Goal: Check status: Check status

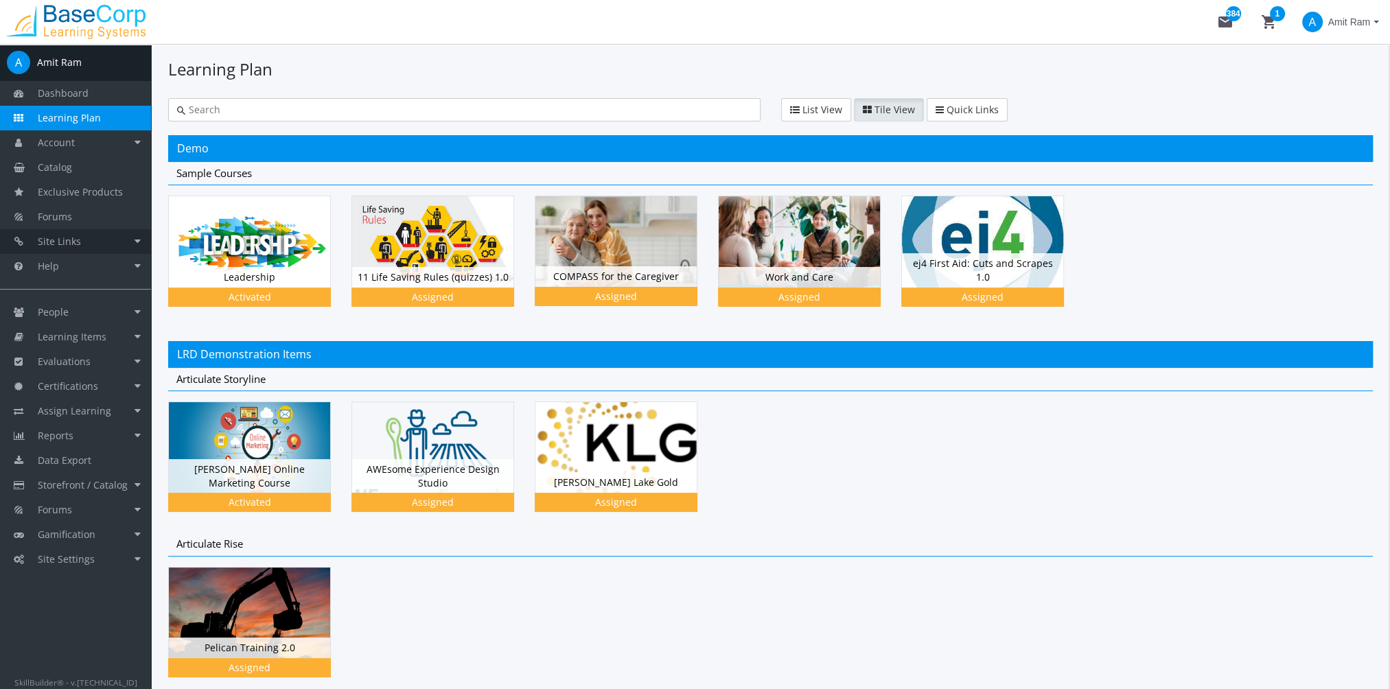
click at [89, 237] on link "Site Links" at bounding box center [75, 241] width 151 height 25
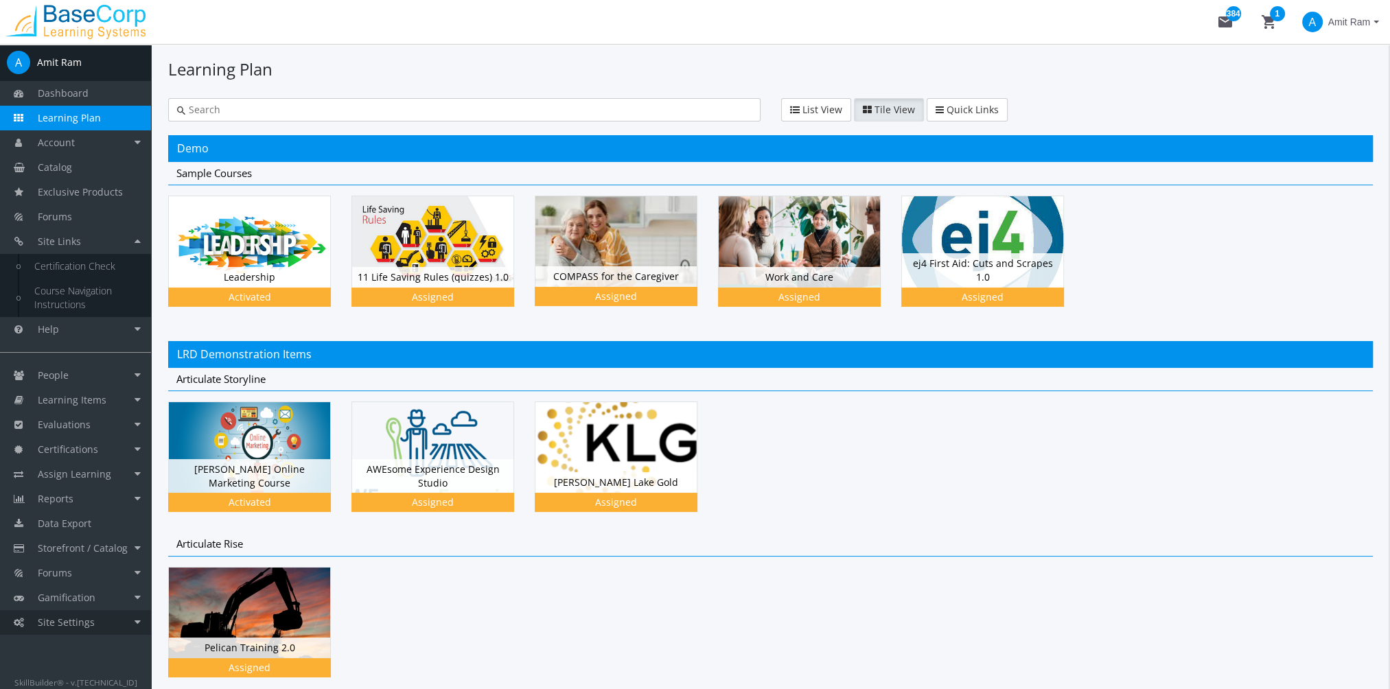
click at [91, 620] on span "Site Settings" at bounding box center [66, 622] width 57 height 13
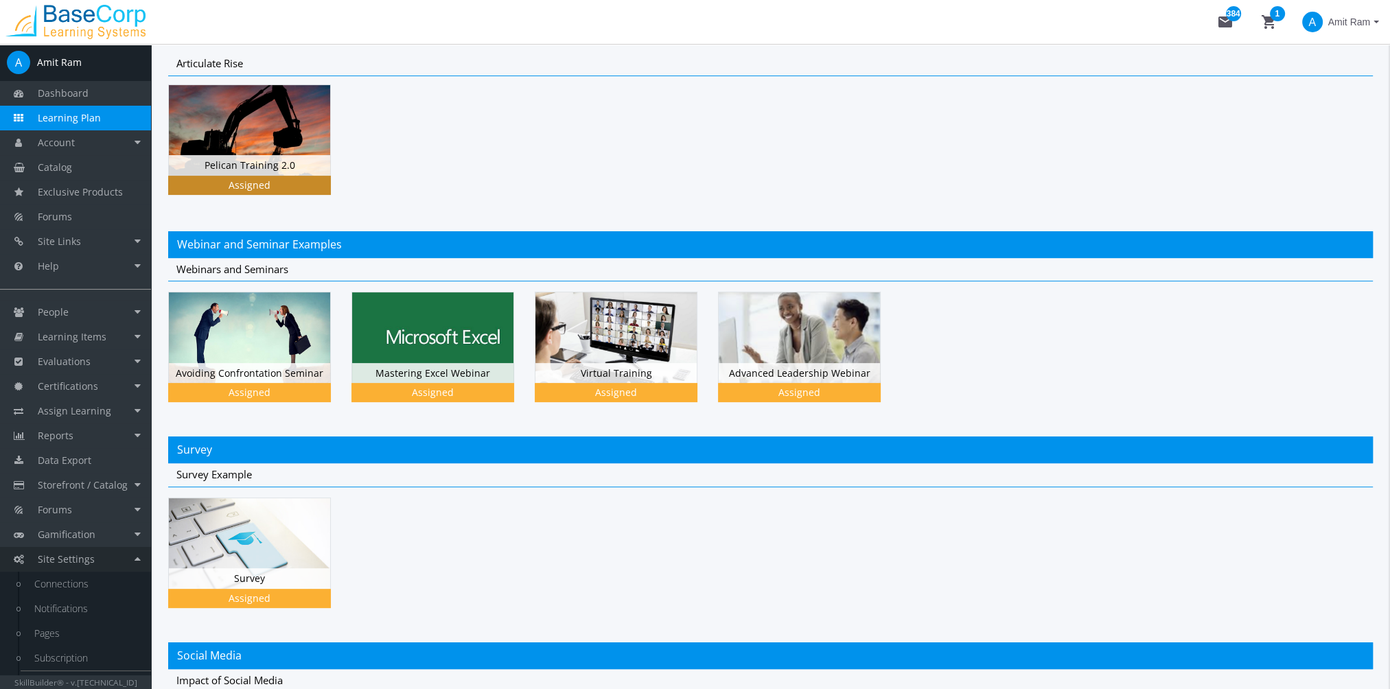
scroll to position [69, 0]
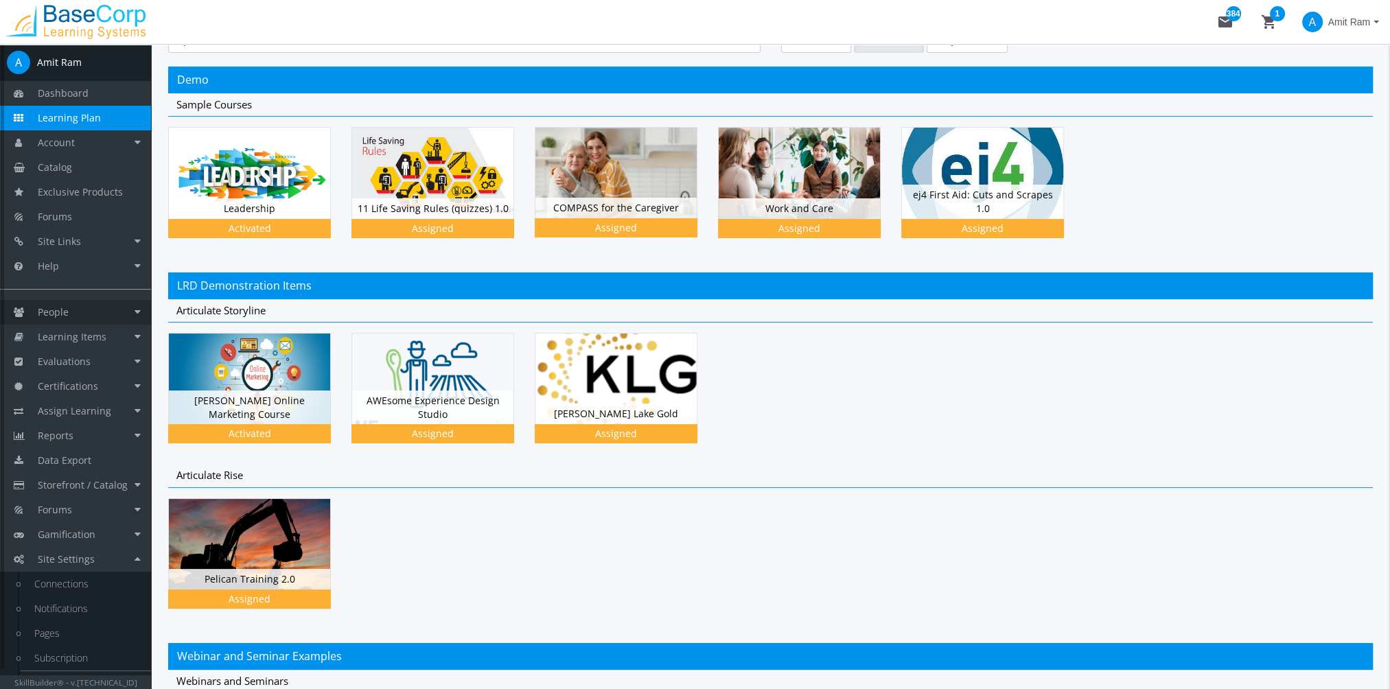
click at [95, 317] on link "People" at bounding box center [75, 312] width 151 height 25
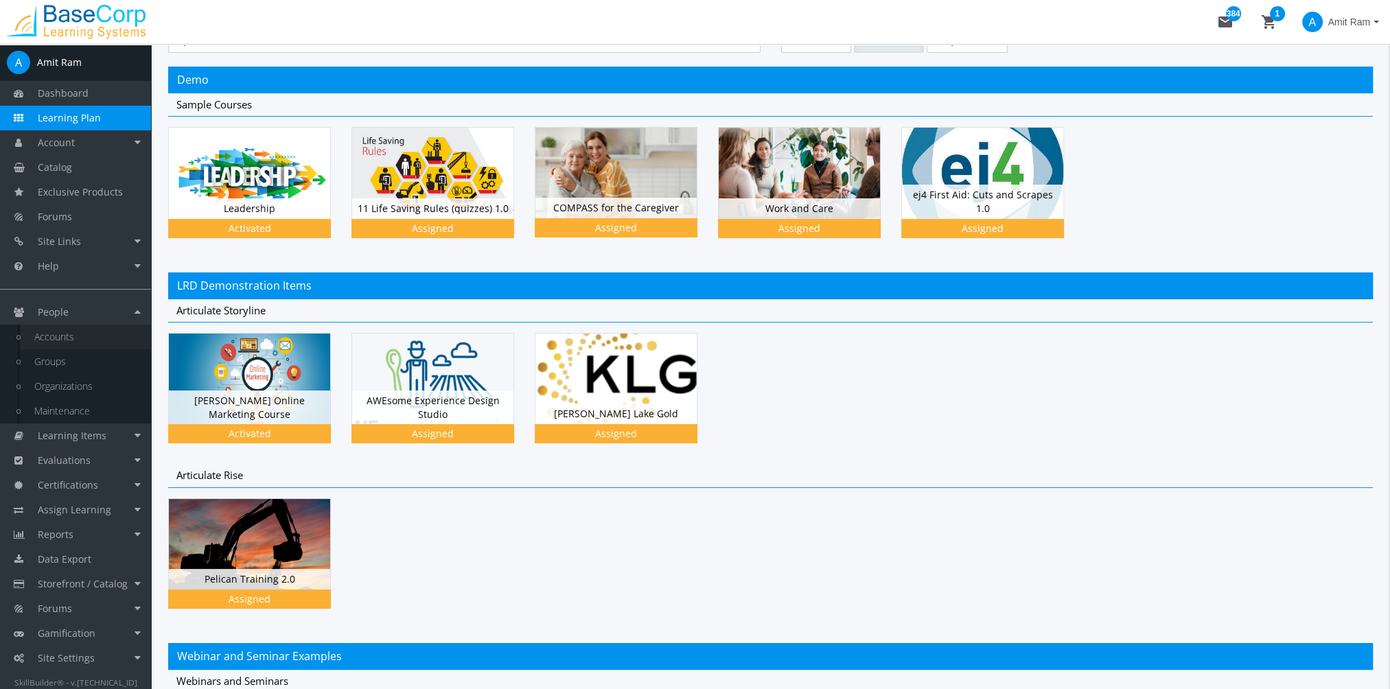
click at [102, 340] on link "Accounts" at bounding box center [86, 337] width 130 height 25
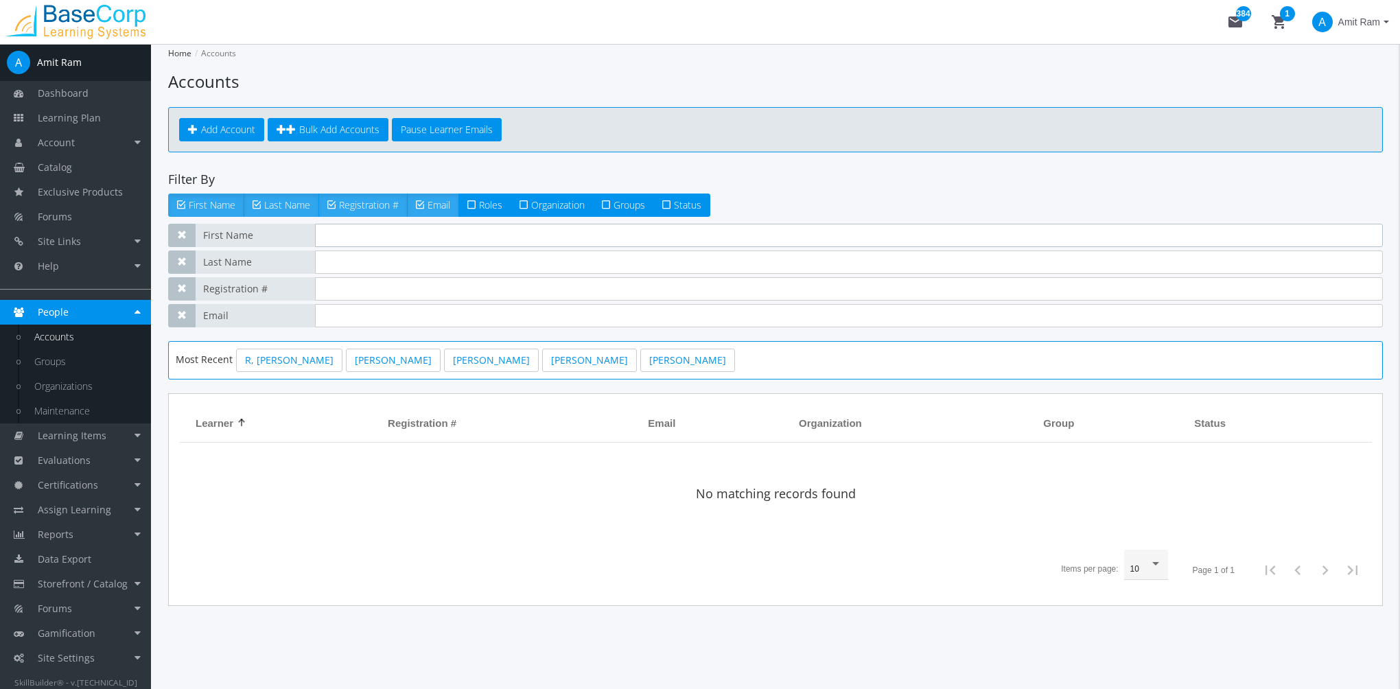
click at [344, 235] on input "text" at bounding box center [849, 235] width 1068 height 23
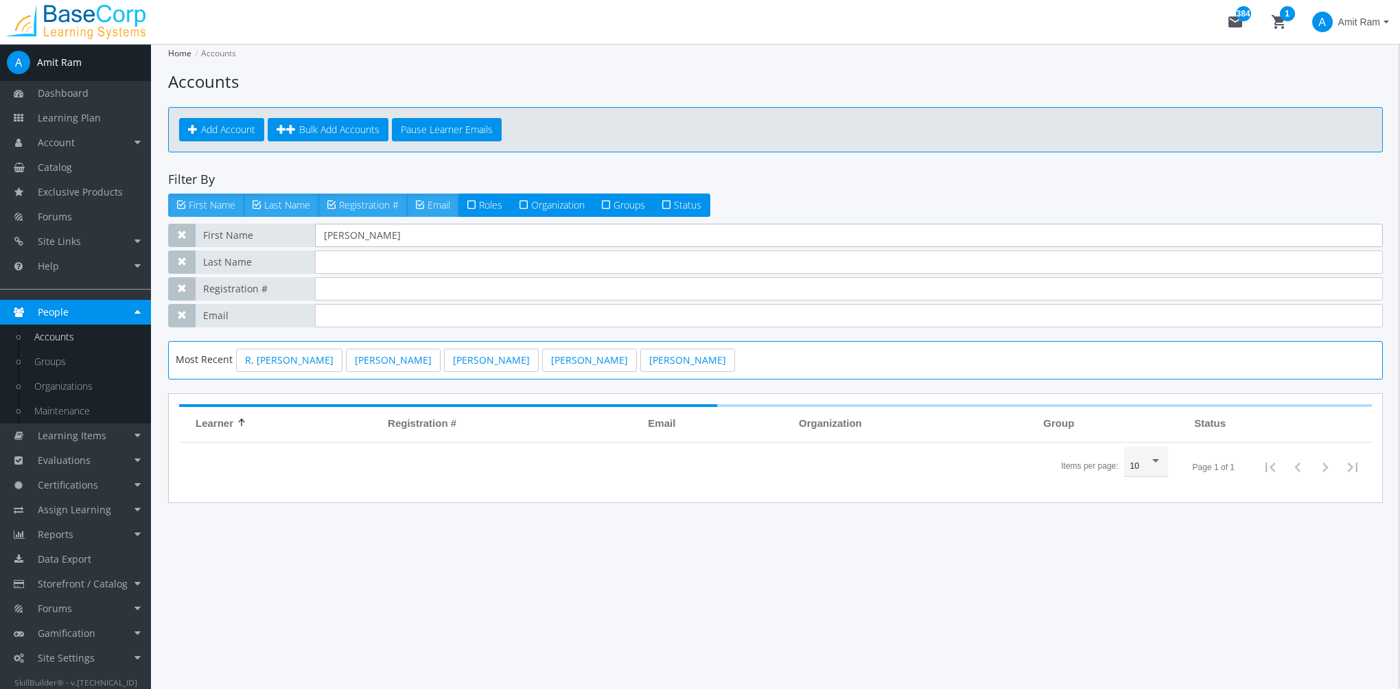
type input "[PERSON_NAME]"
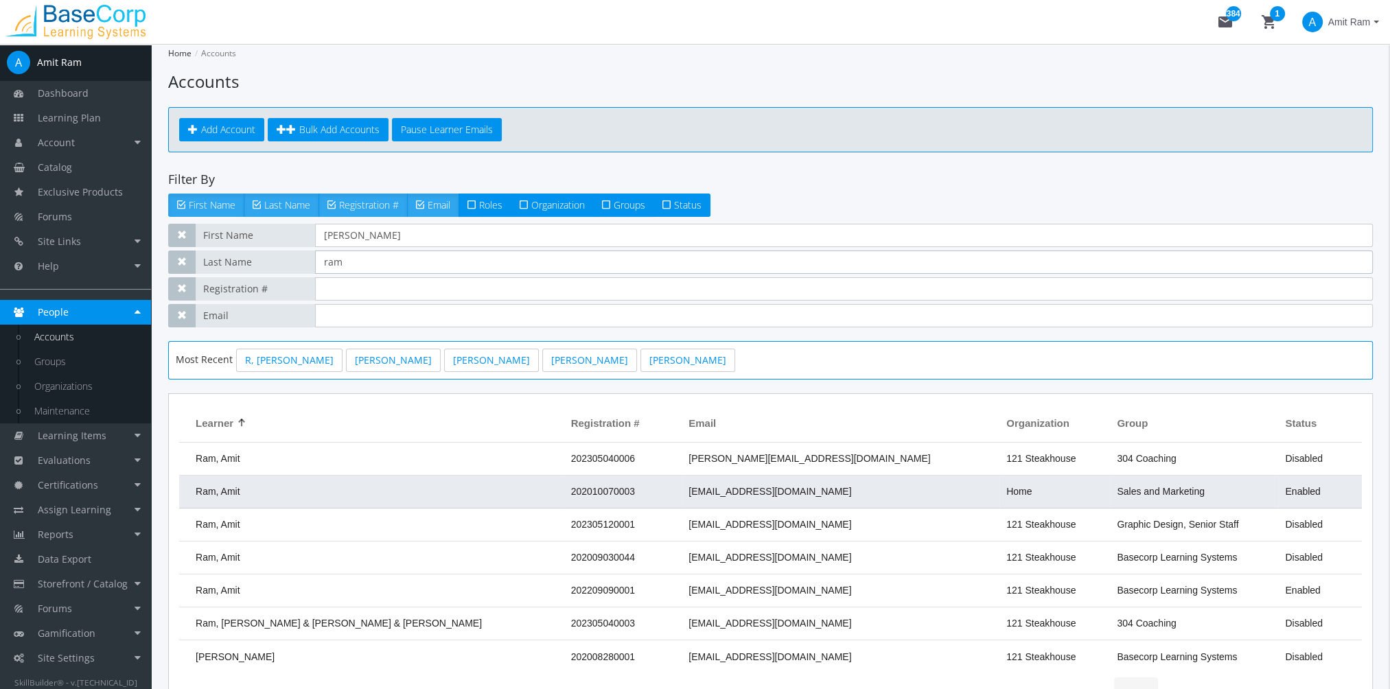
type input "ram"
click at [376, 494] on td "Ram, Amit" at bounding box center [371, 492] width 385 height 33
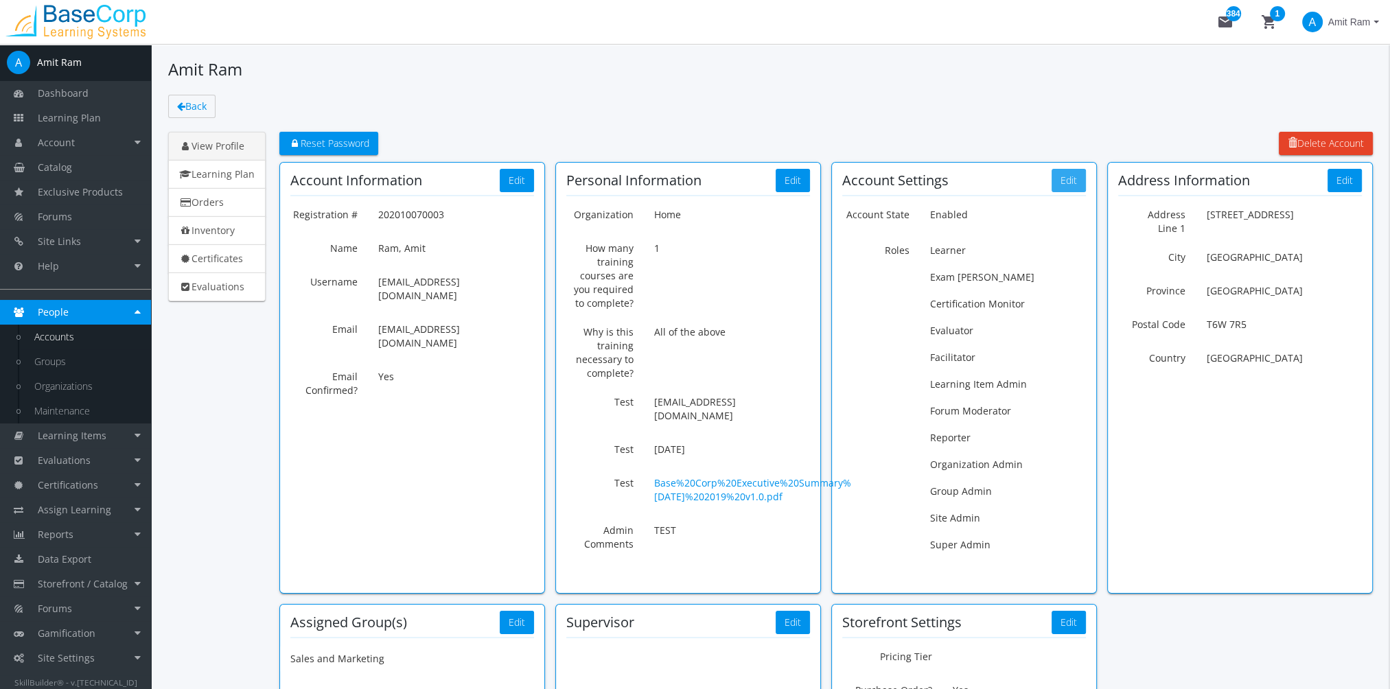
click at [1070, 172] on button "Edit" at bounding box center [1068, 180] width 34 height 23
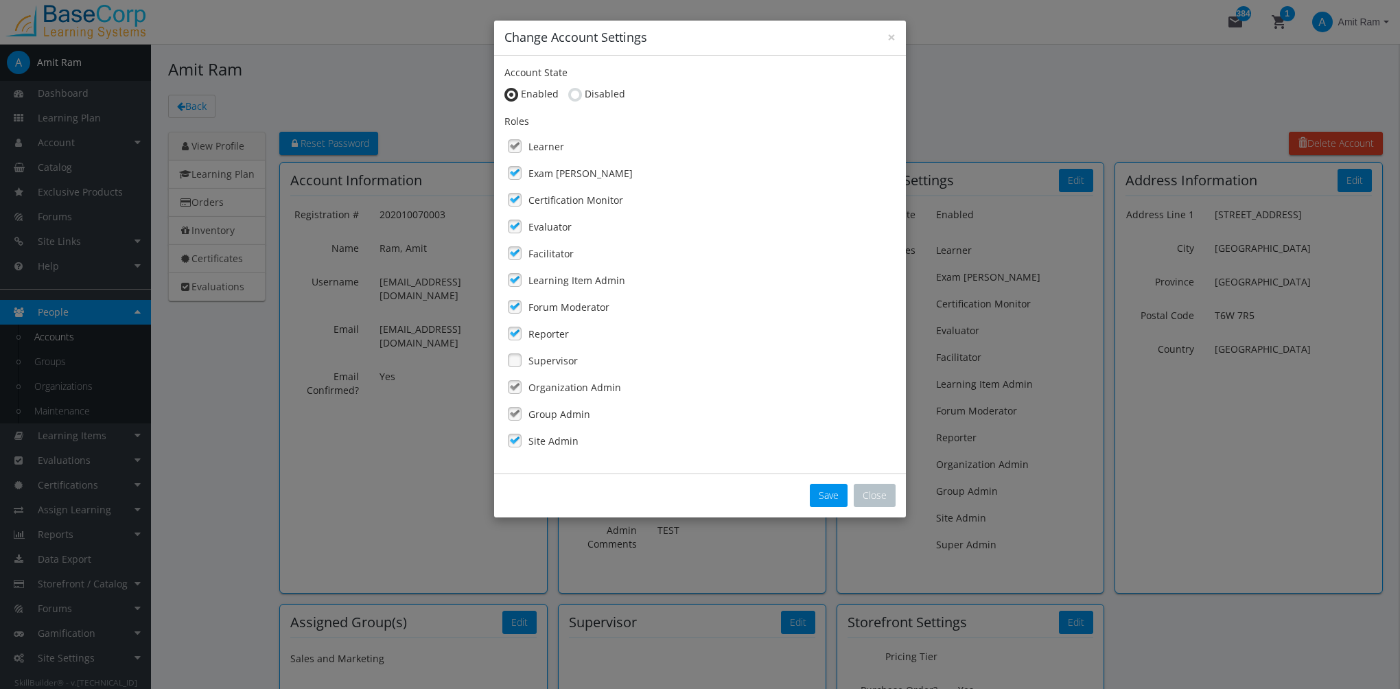
click at [516, 202] on link at bounding box center [514, 199] width 21 height 21
click at [834, 497] on button "Save" at bounding box center [829, 495] width 38 height 23
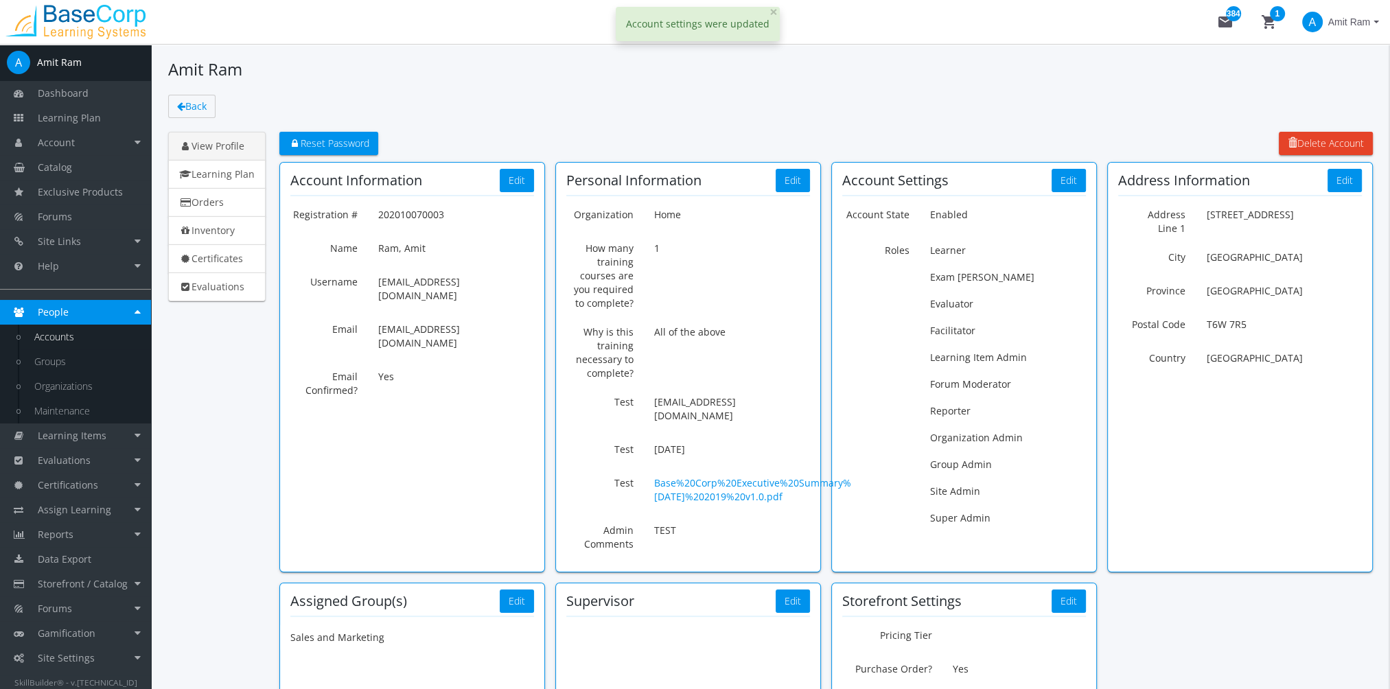
click at [1358, 26] on span "Amit Ram" at bounding box center [1349, 22] width 42 height 25
click at [1325, 115] on link "Sign Out" at bounding box center [1322, 122] width 124 height 15
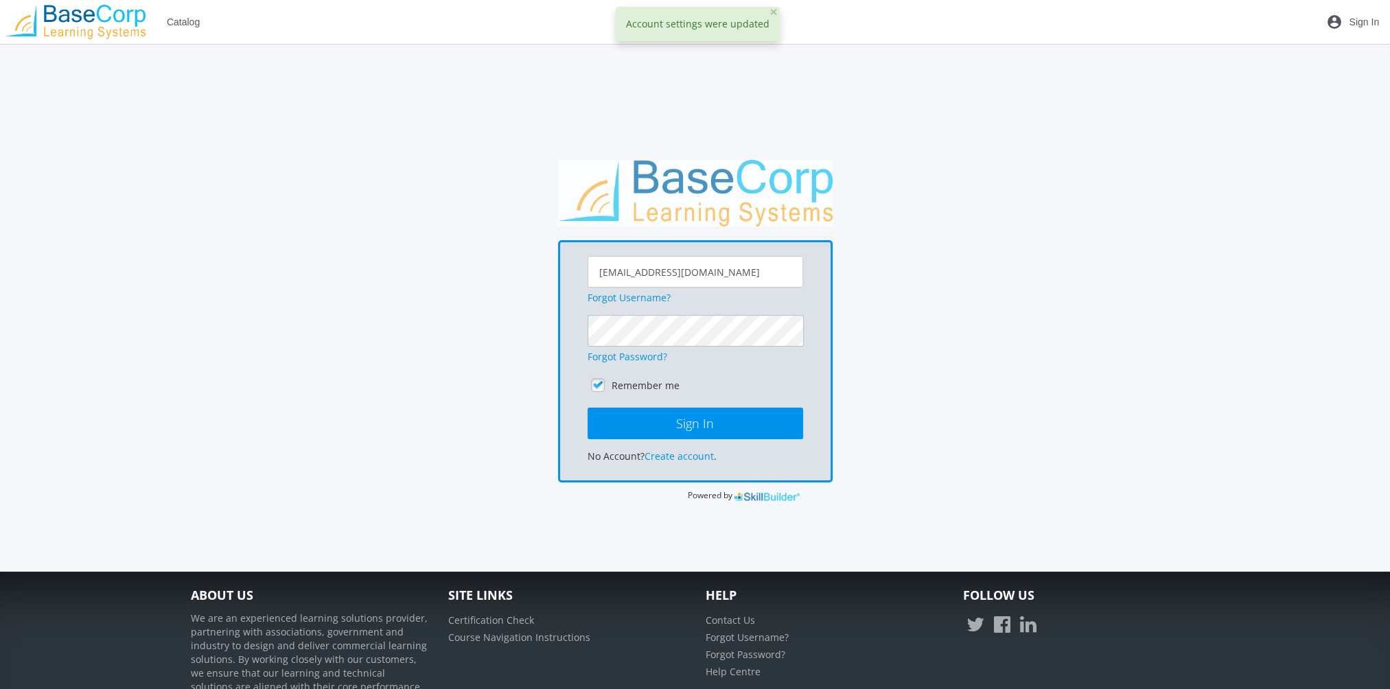
click at [587, 408] on button "Sign In" at bounding box center [694, 424] width 215 height 32
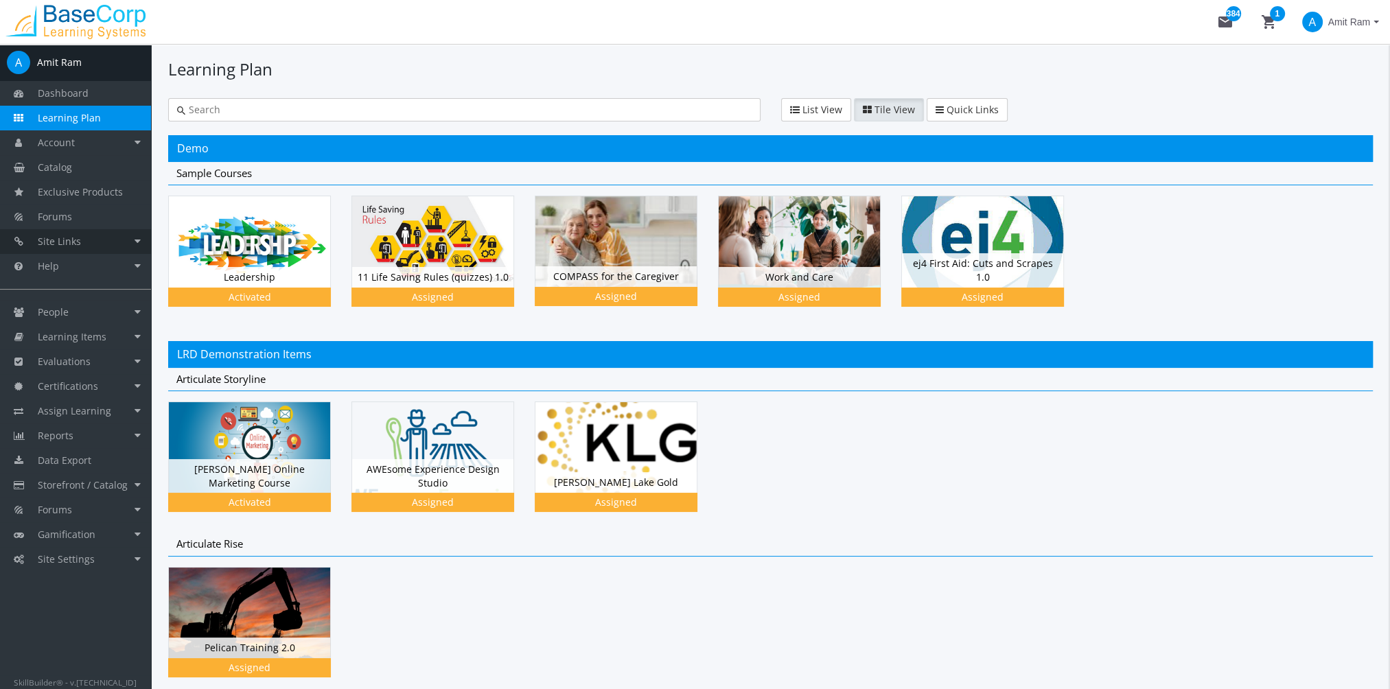
click at [75, 239] on span "Site Links" at bounding box center [59, 241] width 43 height 13
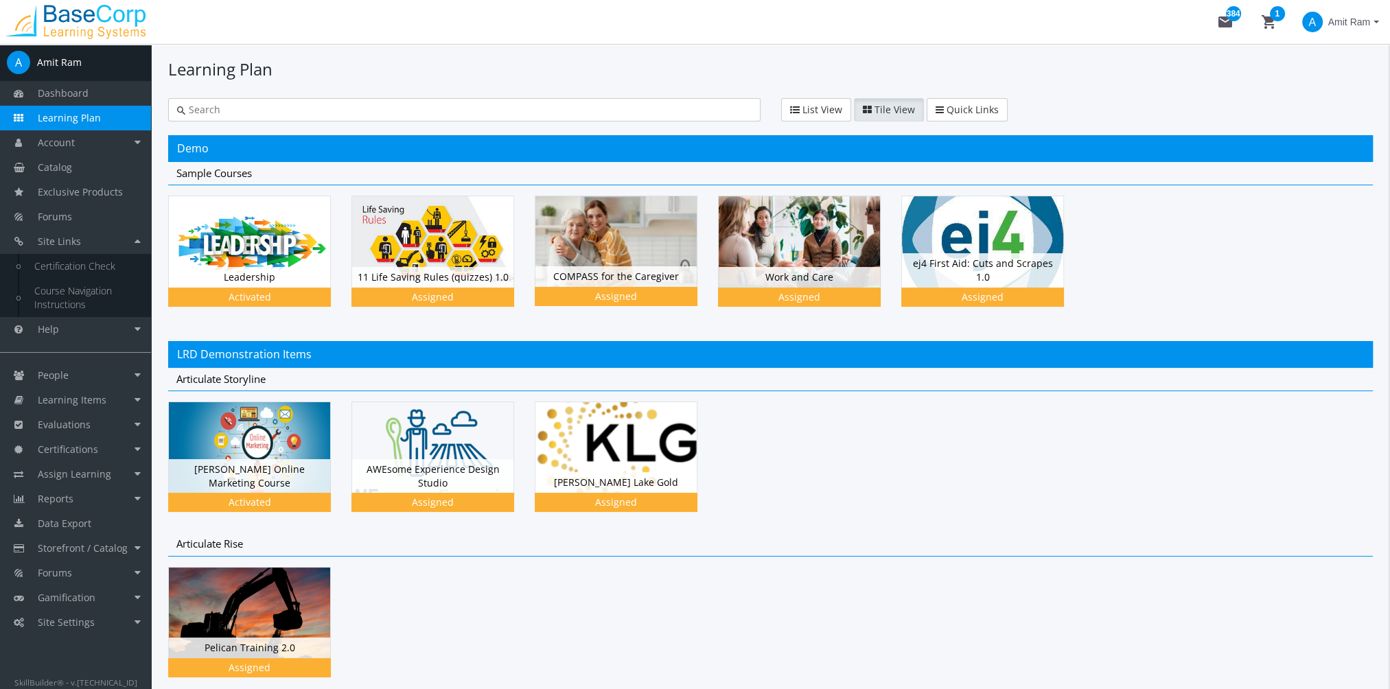
click at [1355, 21] on span "Amit Ram" at bounding box center [1349, 22] width 42 height 25
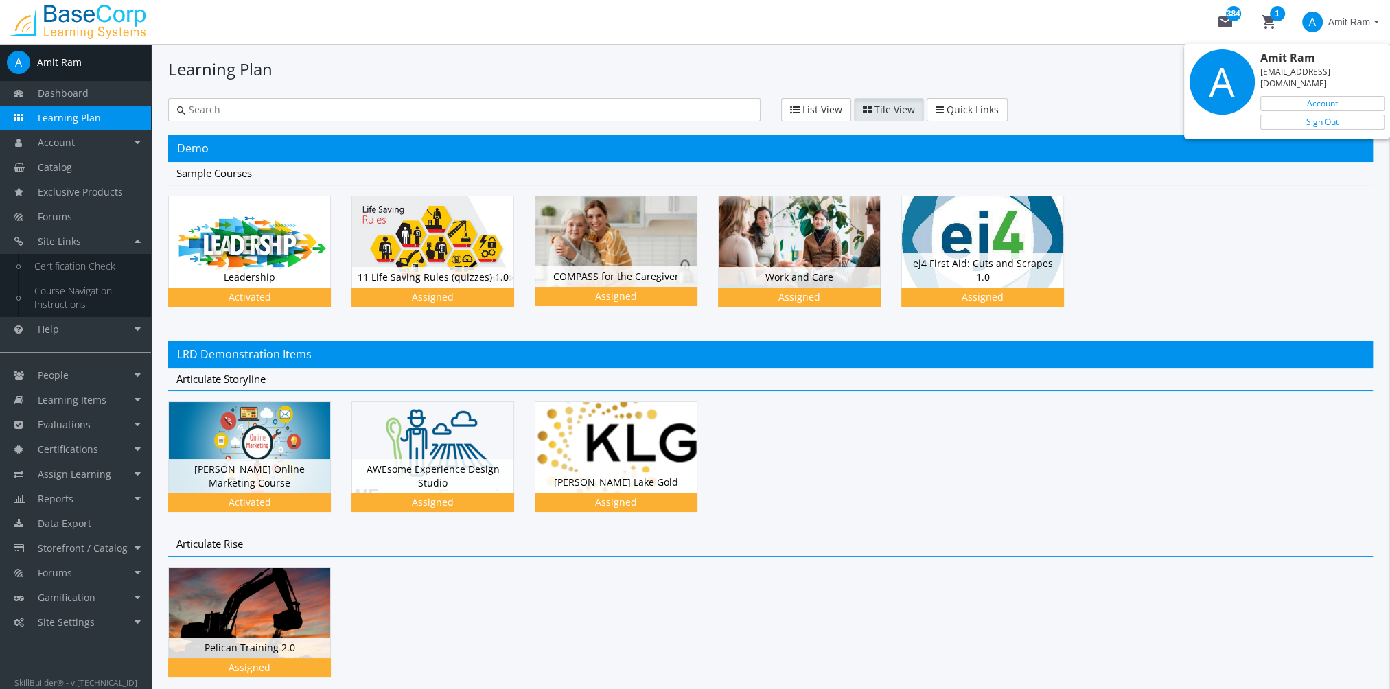
click at [97, 180] on div at bounding box center [695, 344] width 1390 height 689
click at [83, 142] on link "Account" at bounding box center [75, 142] width 151 height 25
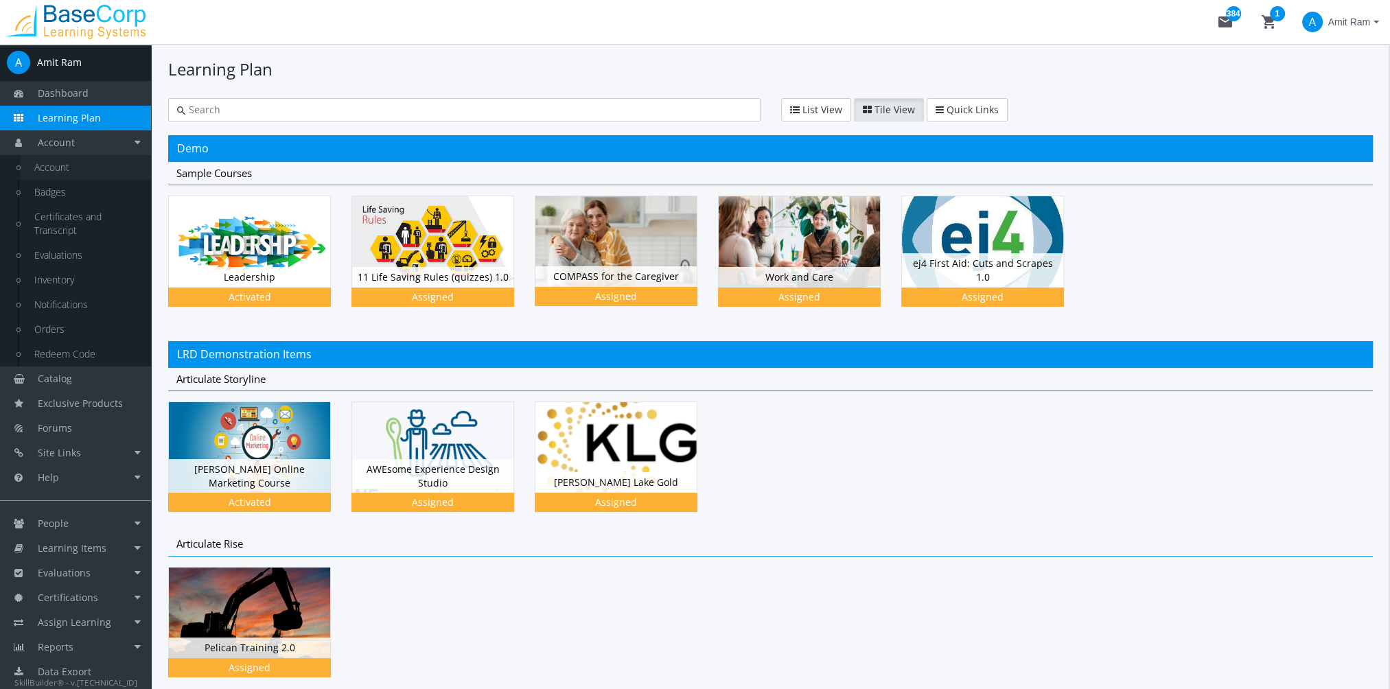
click at [82, 166] on link "Account" at bounding box center [86, 167] width 130 height 25
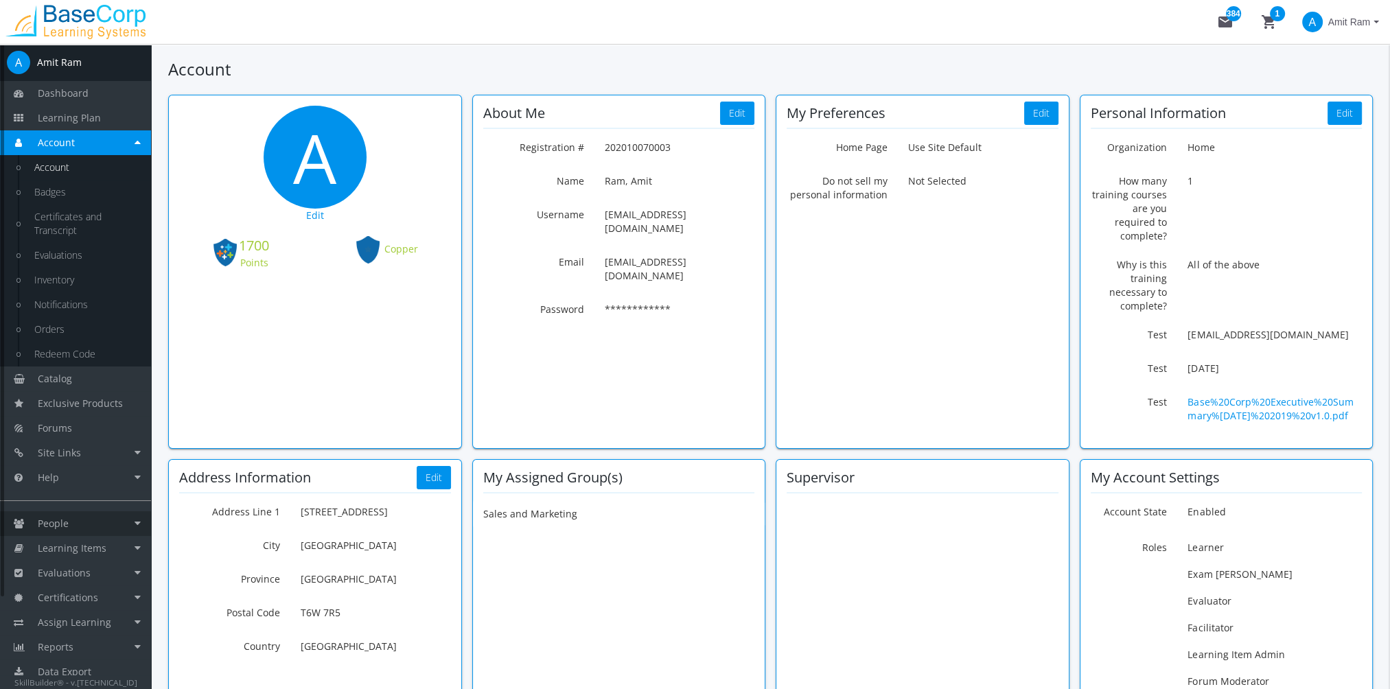
click at [71, 519] on link "People" at bounding box center [75, 523] width 151 height 25
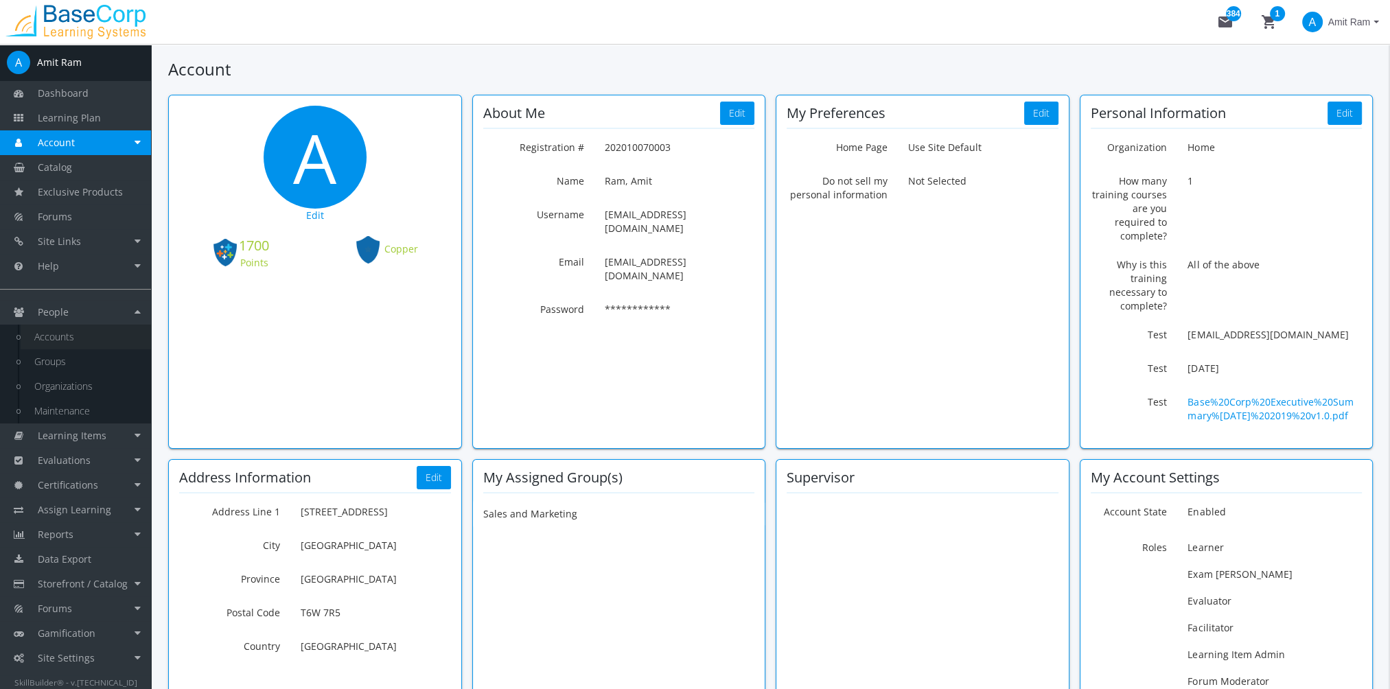
click at [74, 338] on link "Accounts" at bounding box center [86, 337] width 130 height 25
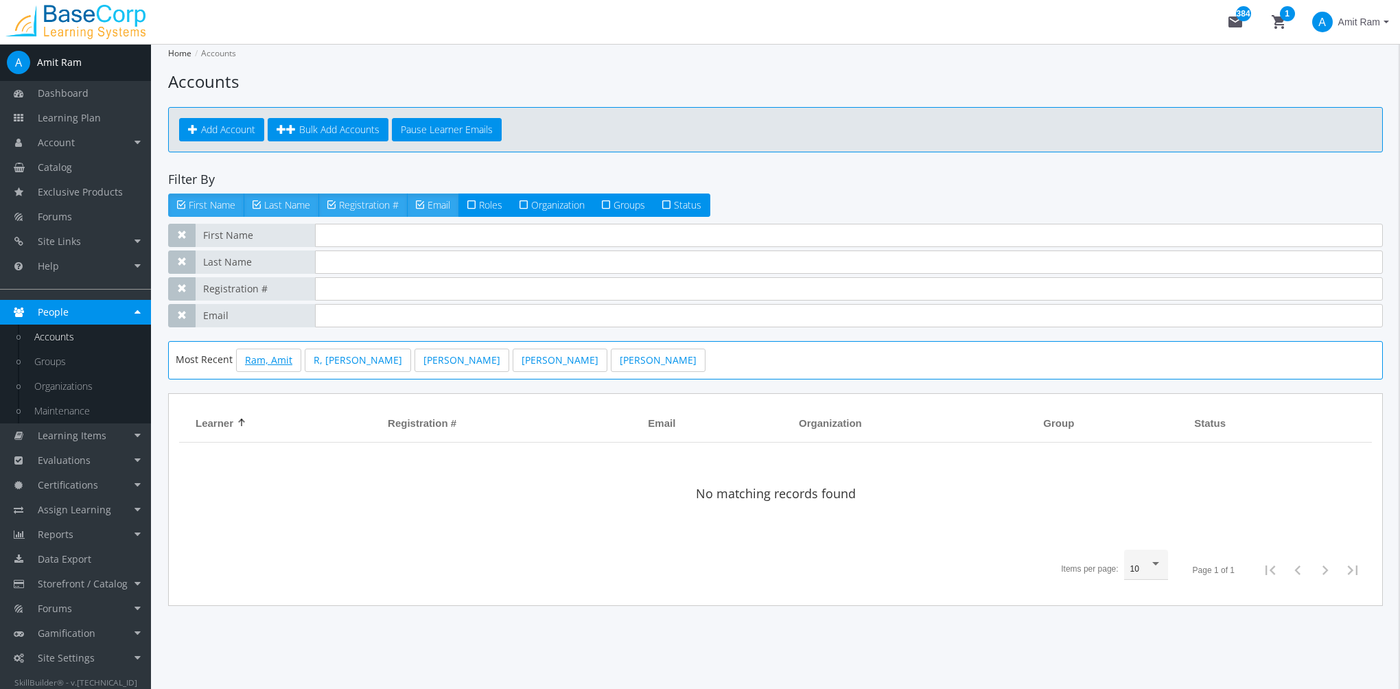
click at [268, 359] on link "Ram, Amit" at bounding box center [268, 360] width 65 height 23
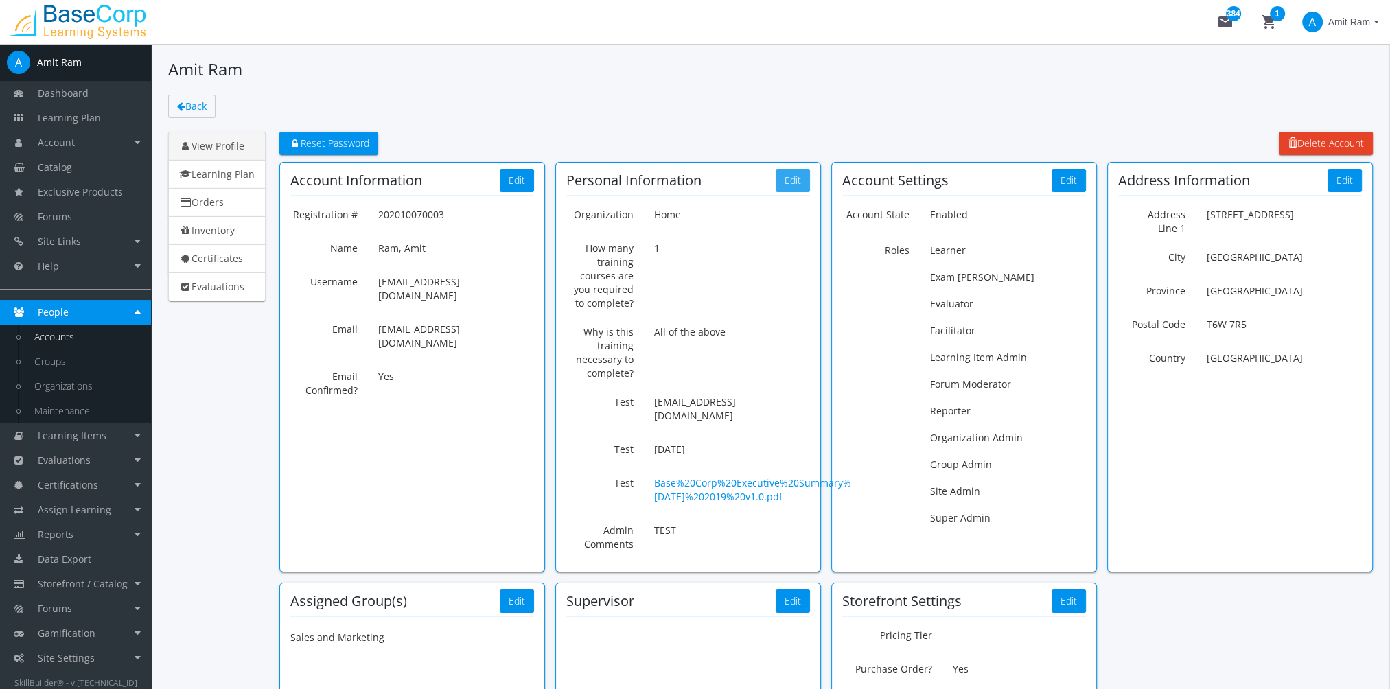
click at [789, 183] on button "Edit" at bounding box center [792, 180] width 34 height 23
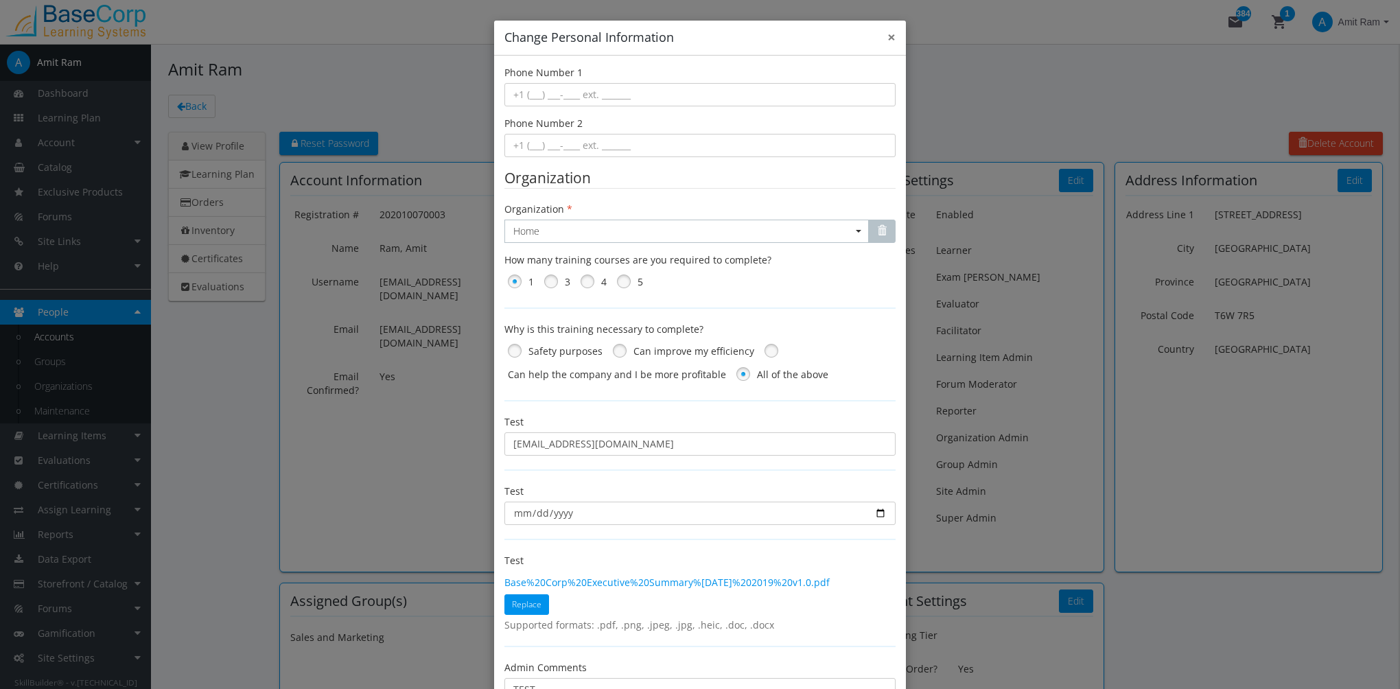
click at [887, 45] on button "×" at bounding box center [891, 37] width 8 height 14
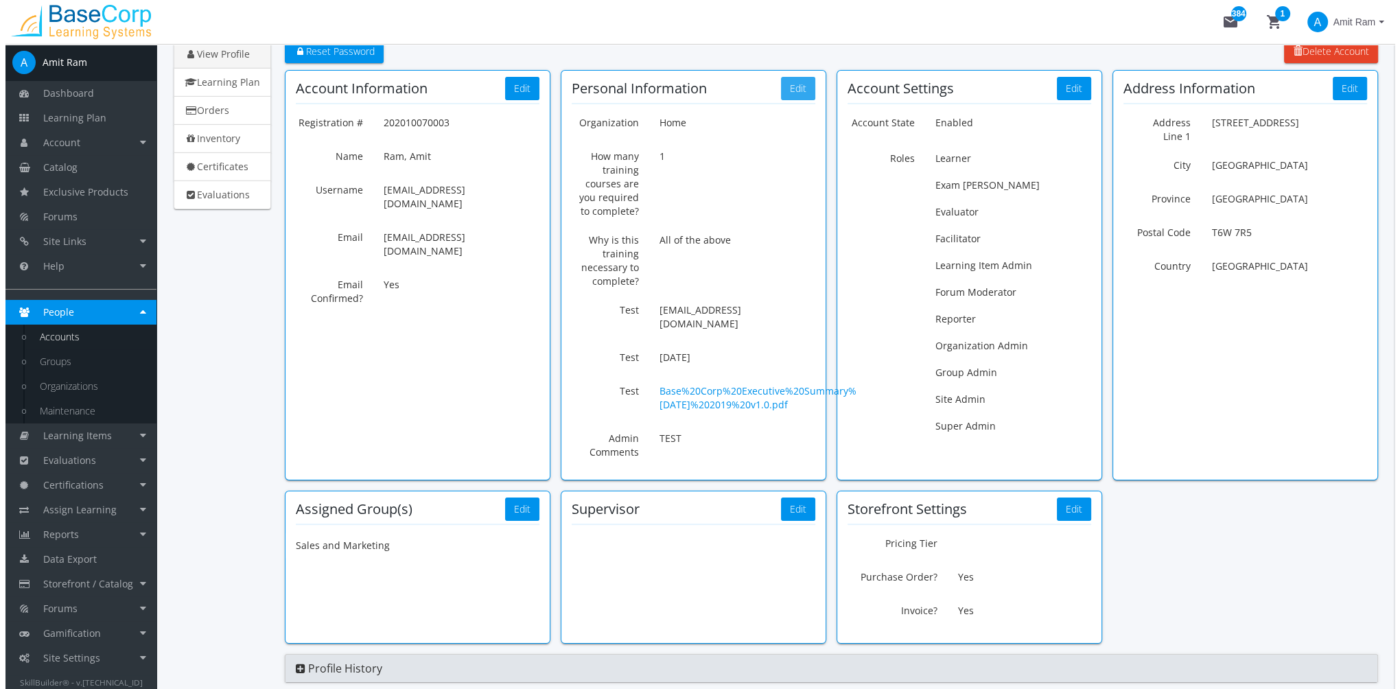
scroll to position [69, 0]
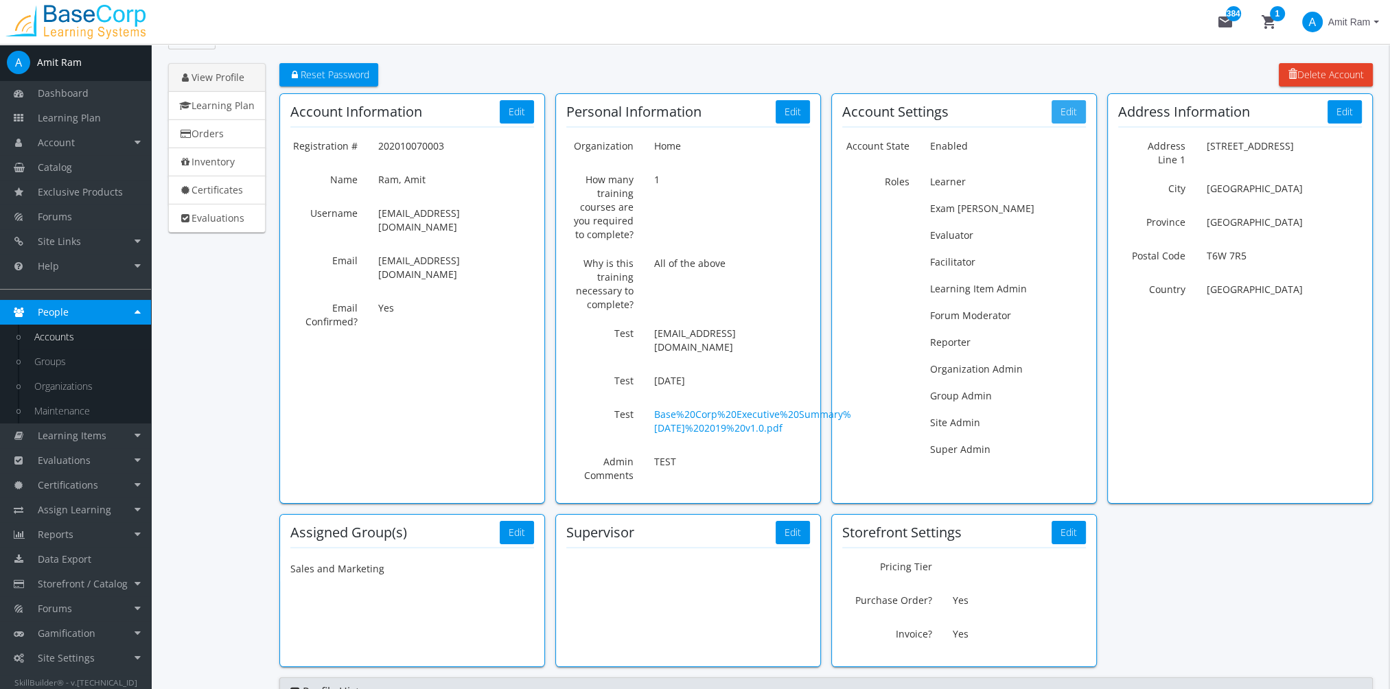
click at [1064, 111] on button "Edit" at bounding box center [1068, 111] width 34 height 23
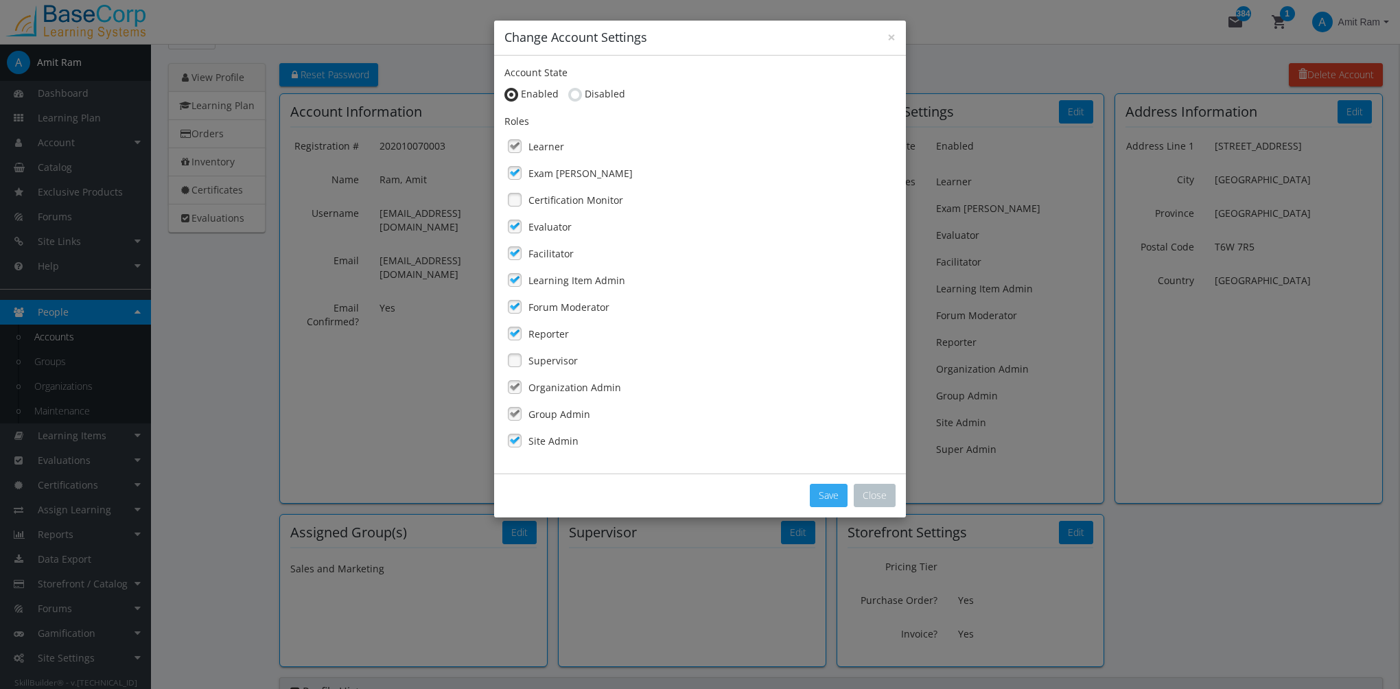
click at [830, 500] on button "Save" at bounding box center [829, 495] width 38 height 23
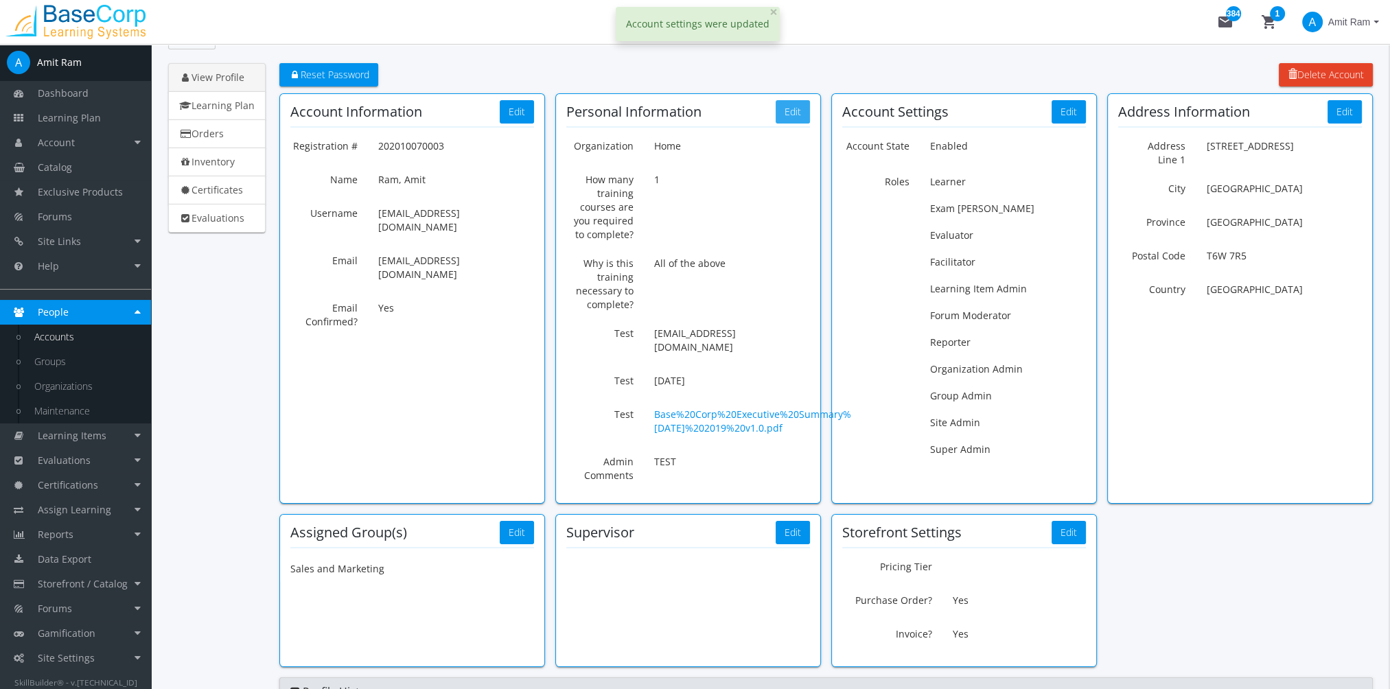
click at [797, 115] on button "Edit" at bounding box center [792, 111] width 34 height 23
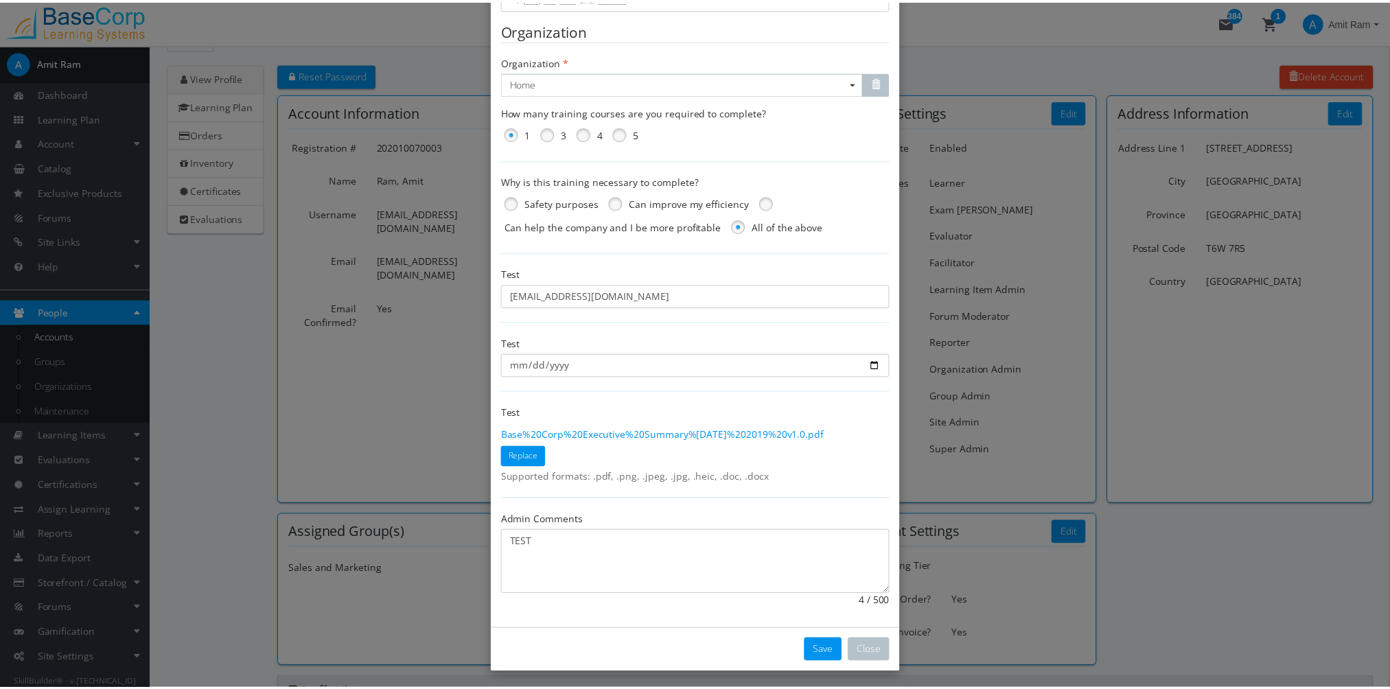
scroll to position [149, 0]
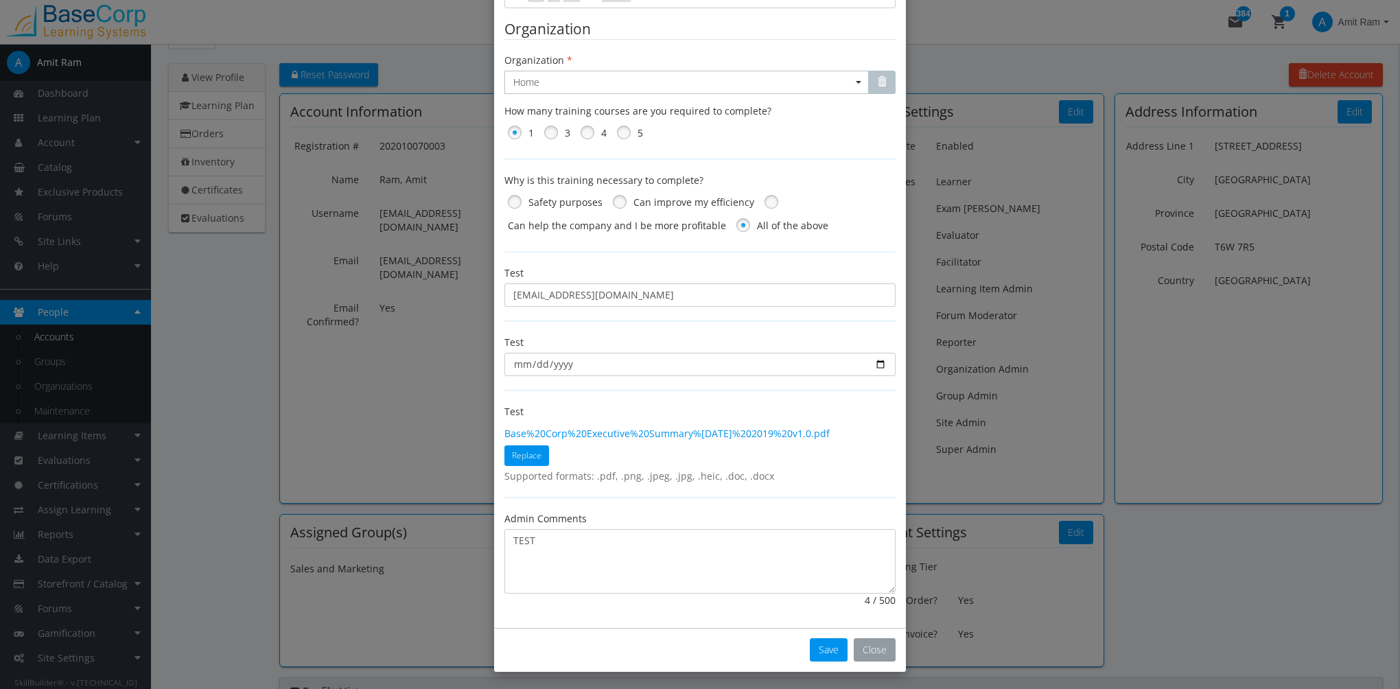
click at [873, 647] on button "Close" at bounding box center [875, 649] width 42 height 23
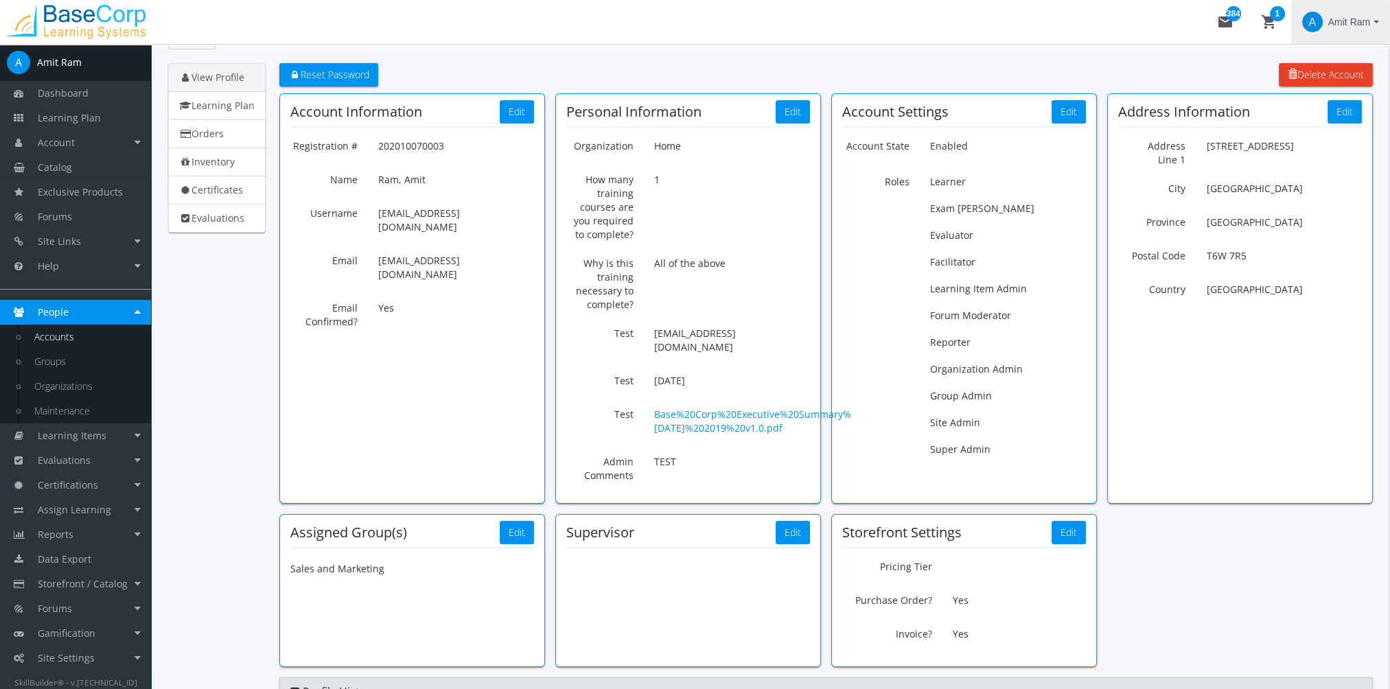
click at [1343, 32] on span "Amit Ram" at bounding box center [1349, 22] width 42 height 25
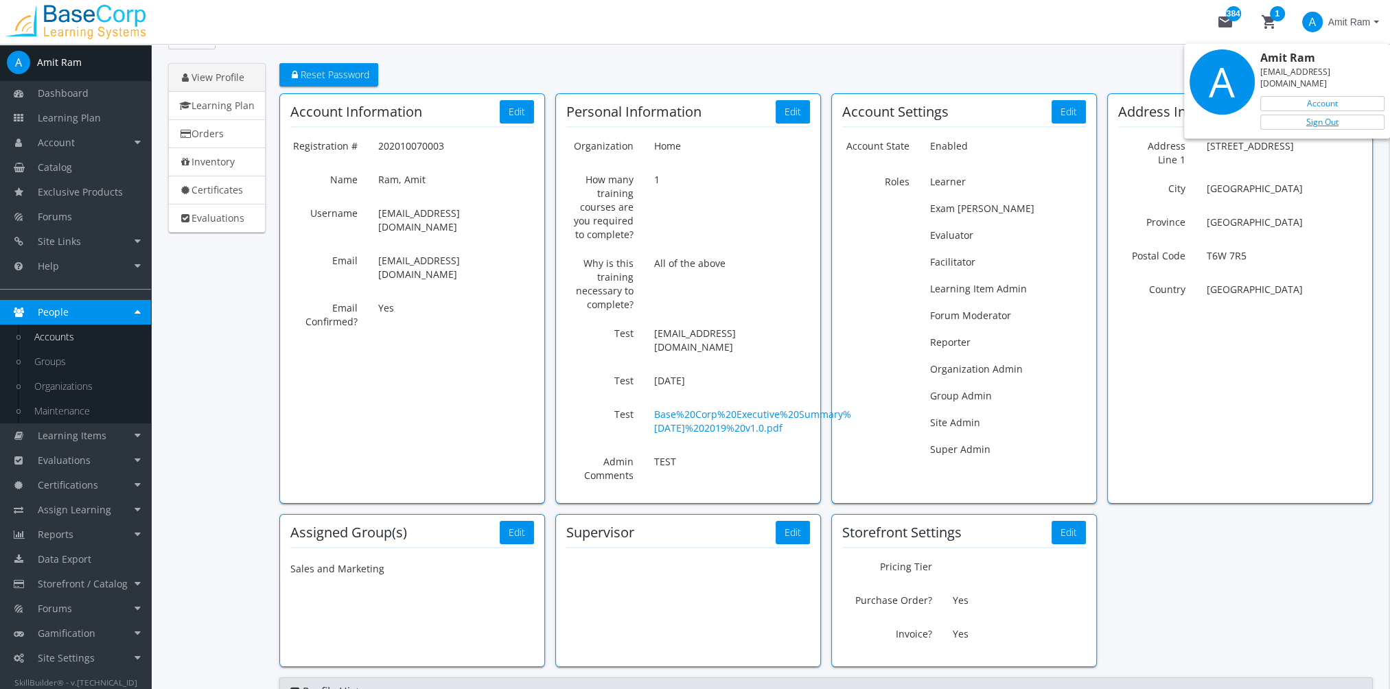
drag, startPoint x: 1330, startPoint y: 110, endPoint x: 1316, endPoint y: 114, distance: 14.3
click at [1330, 115] on link "Sign Out" at bounding box center [1322, 122] width 124 height 15
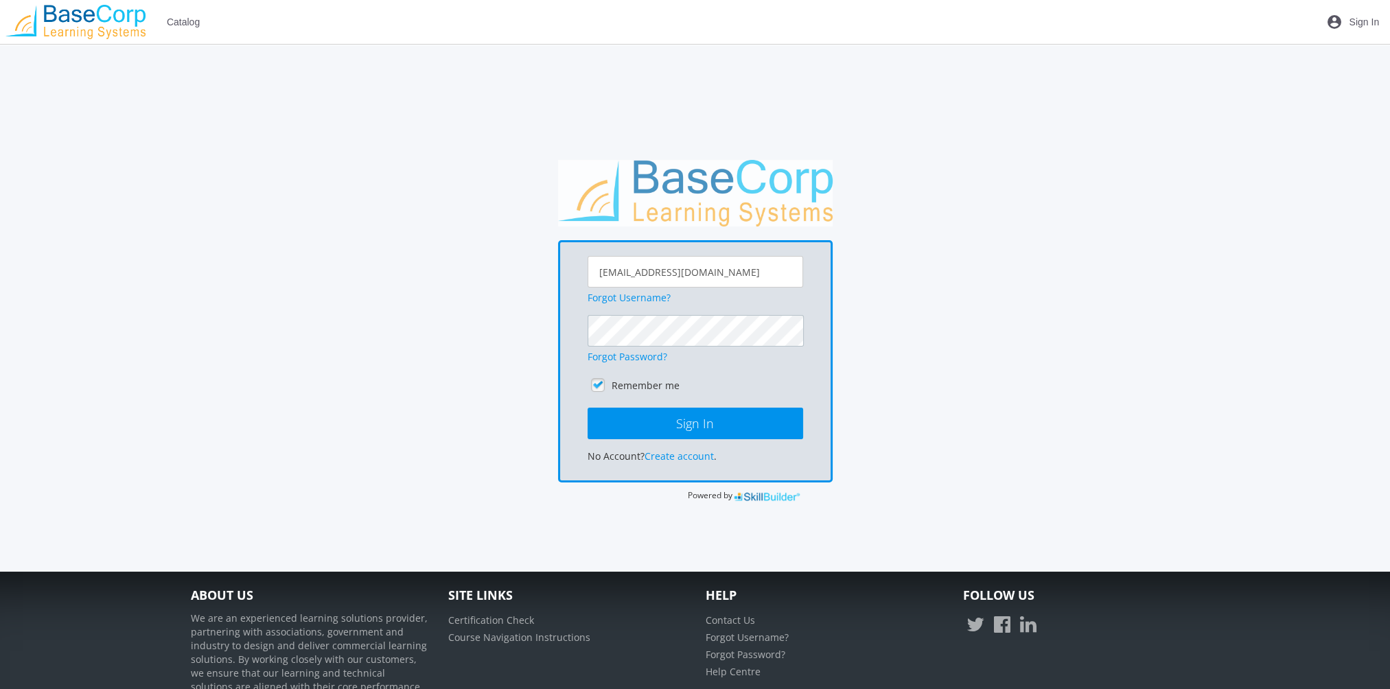
click at [587, 408] on button "Sign In" at bounding box center [694, 424] width 215 height 32
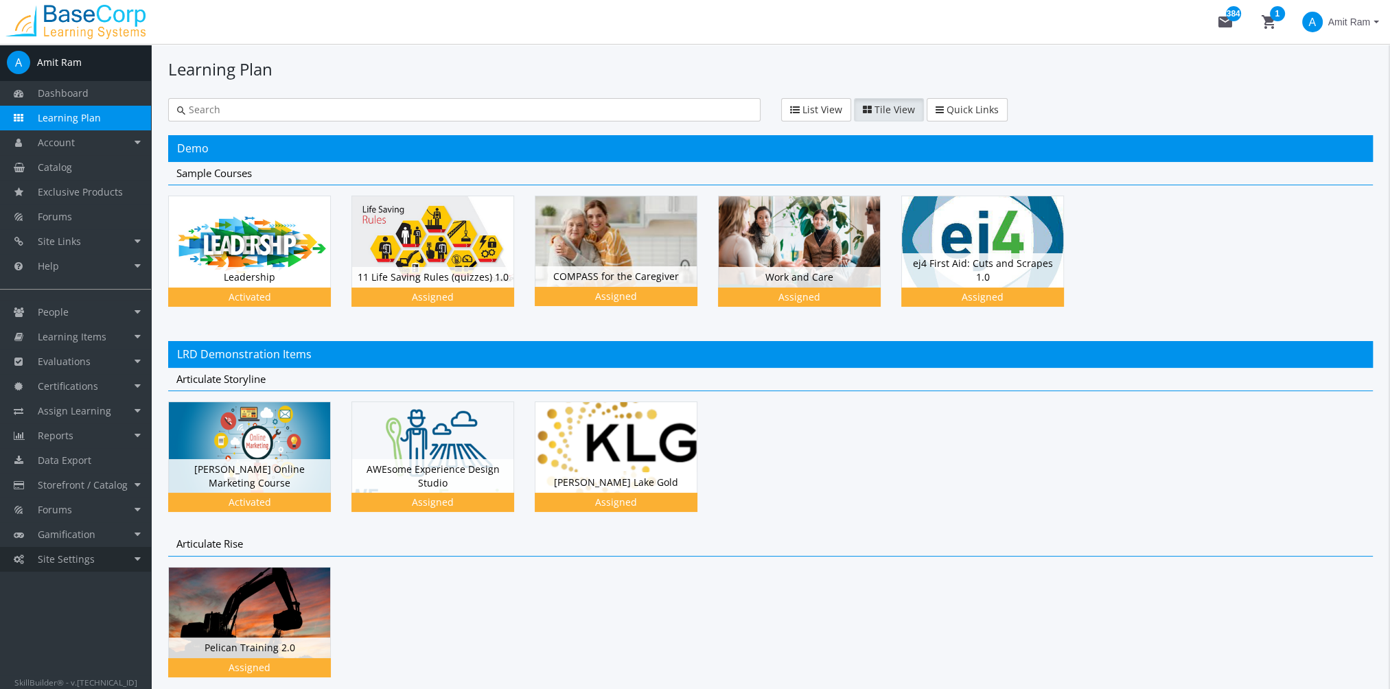
click at [58, 560] on span "Site Settings" at bounding box center [66, 558] width 57 height 13
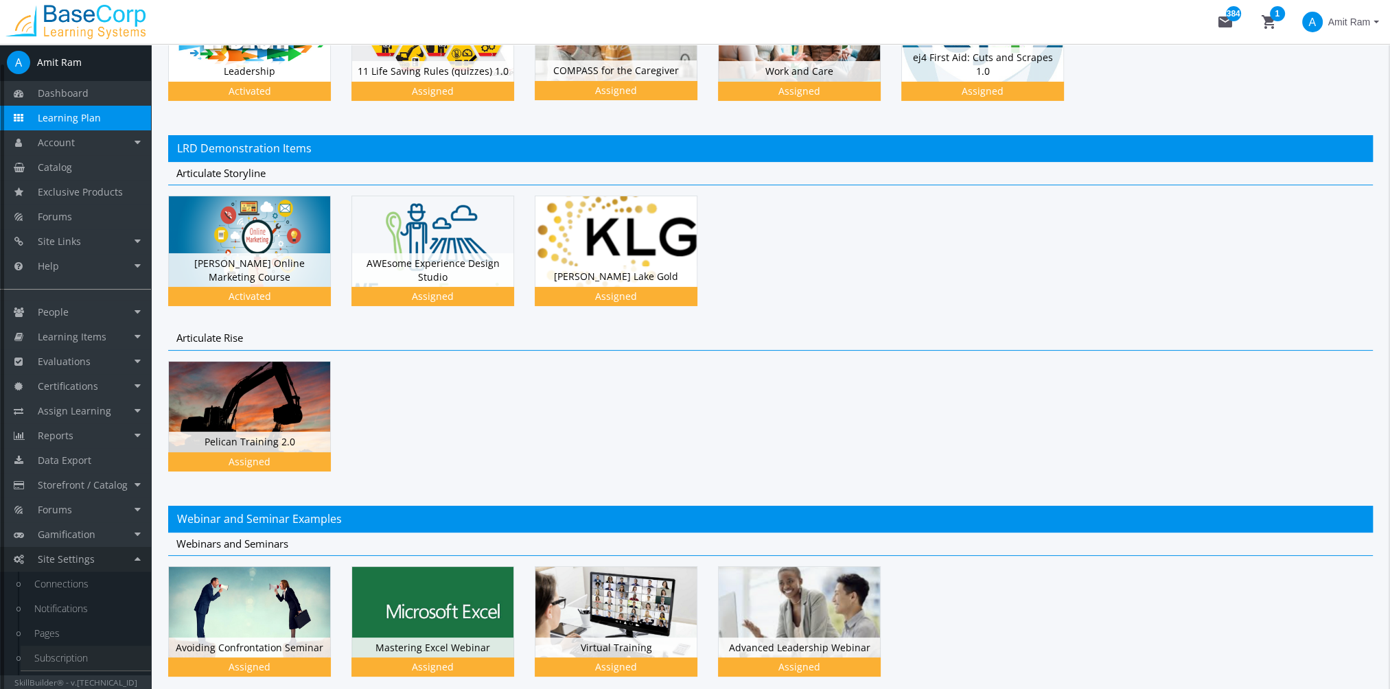
scroll to position [20, 0]
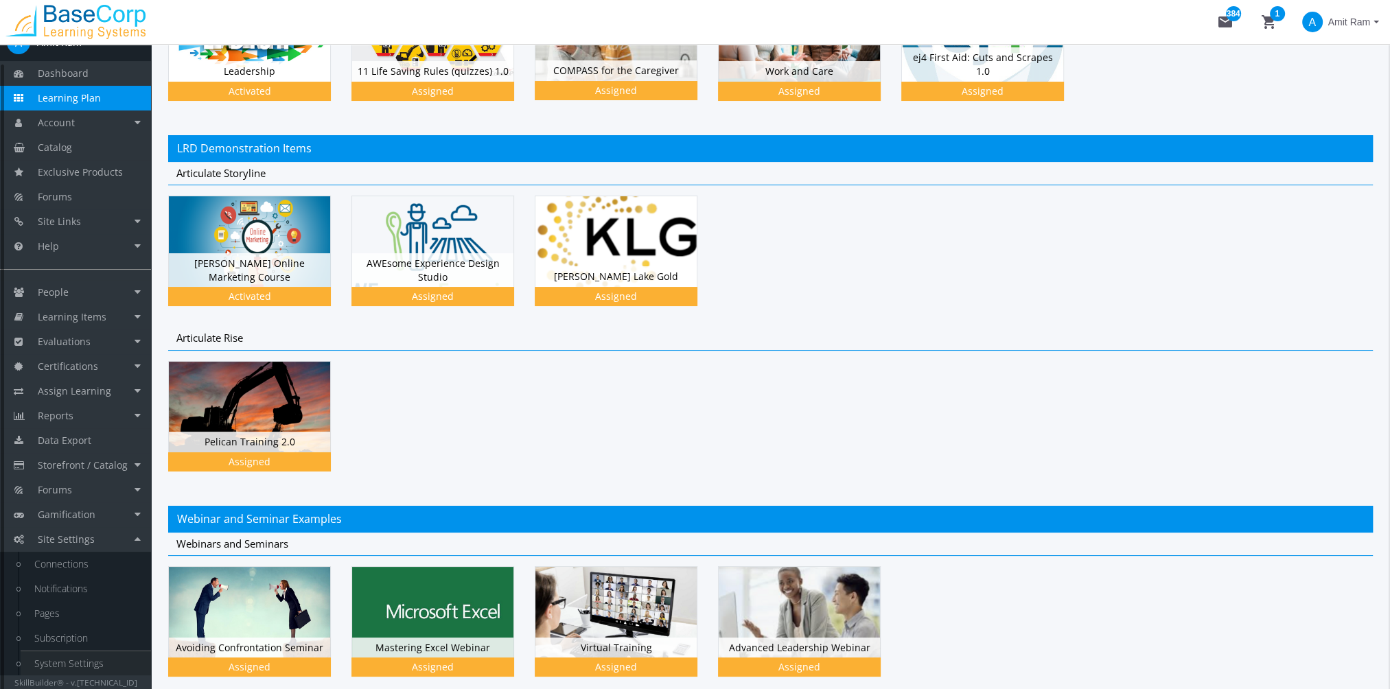
click at [106, 656] on link "System Settings" at bounding box center [86, 663] width 130 height 25
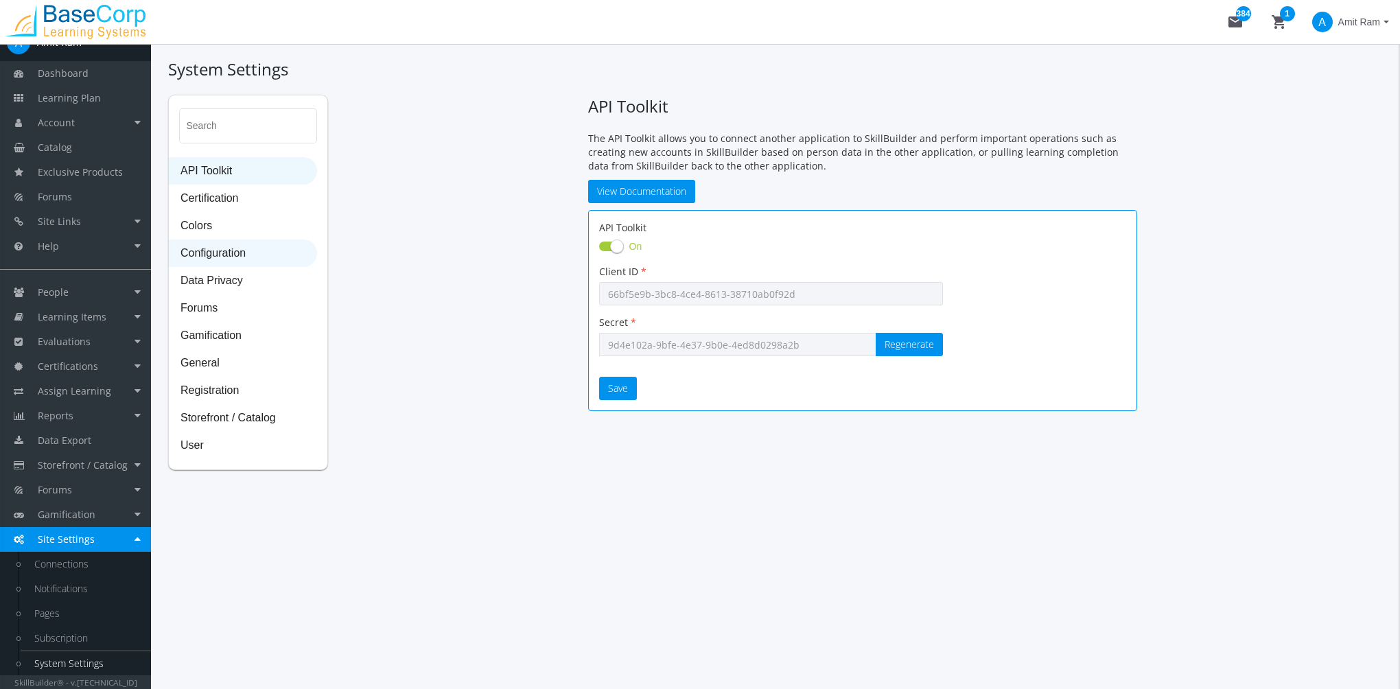
click at [238, 244] on span "Configuration" at bounding box center [243, 253] width 147 height 27
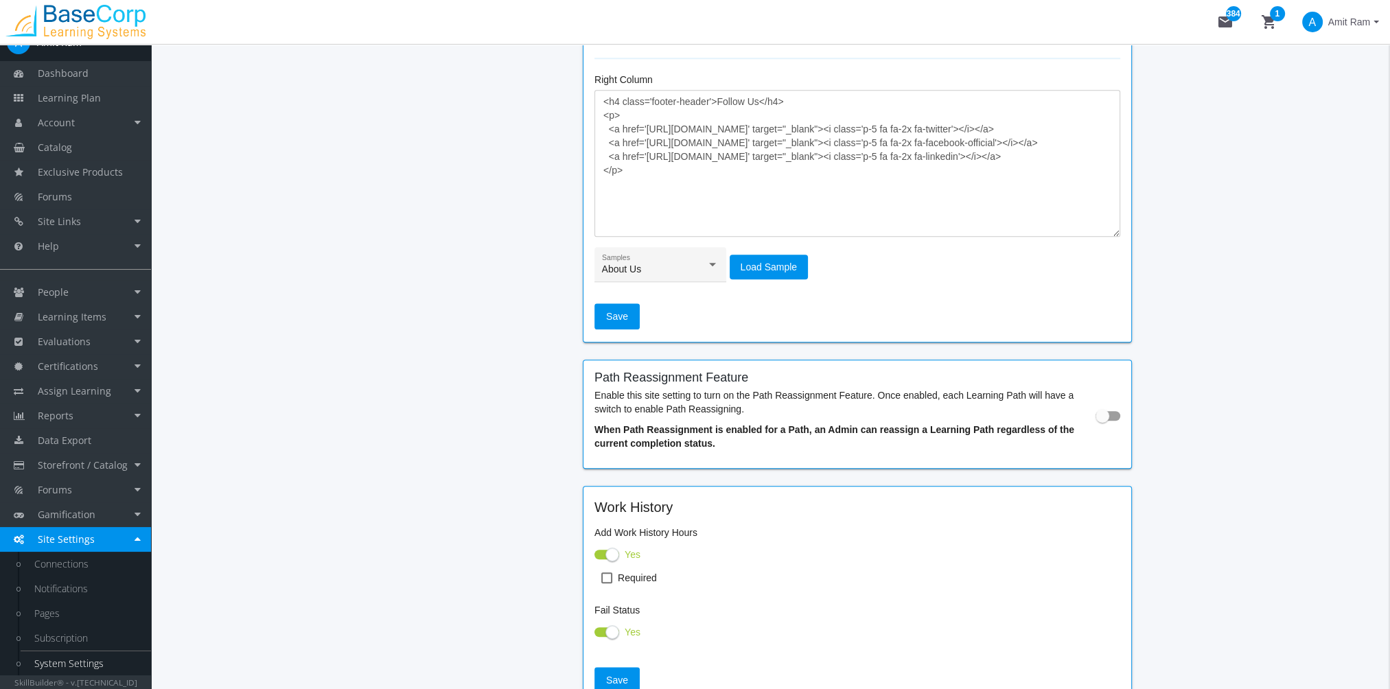
scroll to position [1328, 0]
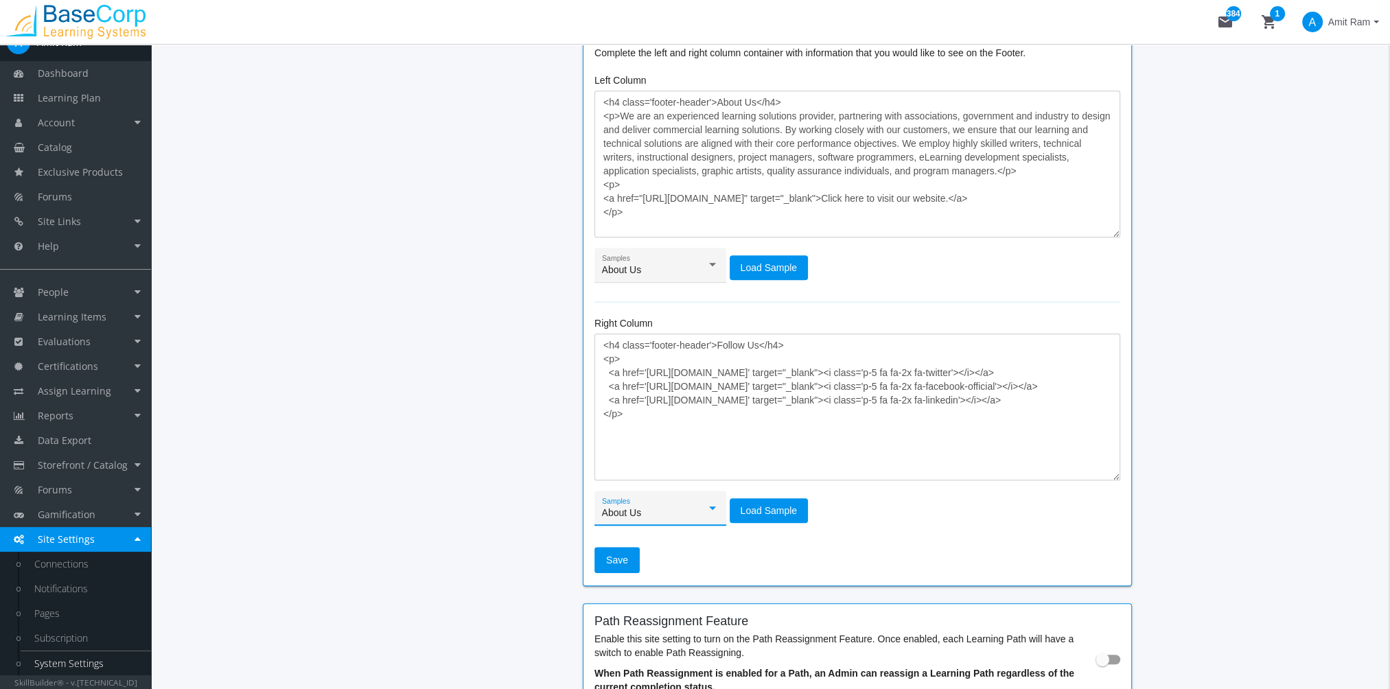
click at [663, 509] on div "About Us" at bounding box center [654, 513] width 105 height 11
drag, startPoint x: 918, startPoint y: 519, endPoint x: 843, endPoint y: 471, distance: 89.5
click at [917, 519] on div at bounding box center [695, 344] width 1390 height 689
click at [638, 268] on span "About Us" at bounding box center [622, 269] width 40 height 11
click at [442, 233] on div at bounding box center [695, 344] width 1390 height 689
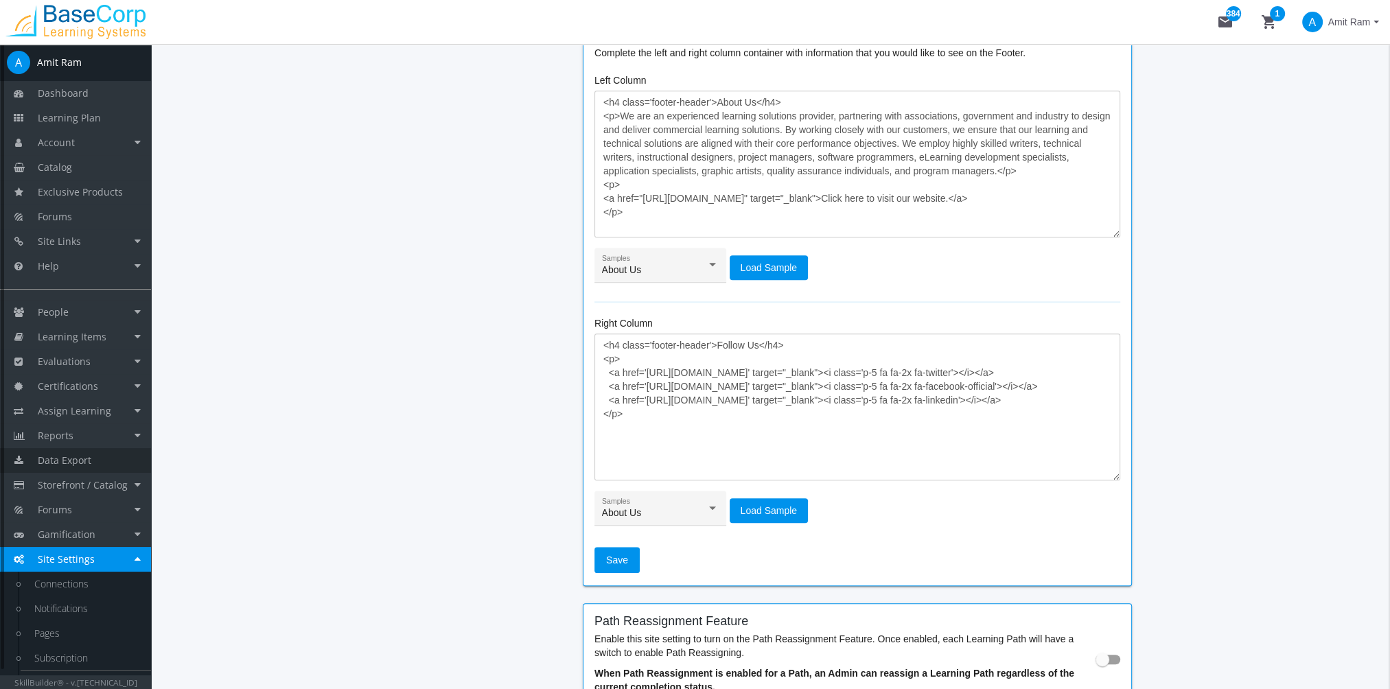
scroll to position [20, 0]
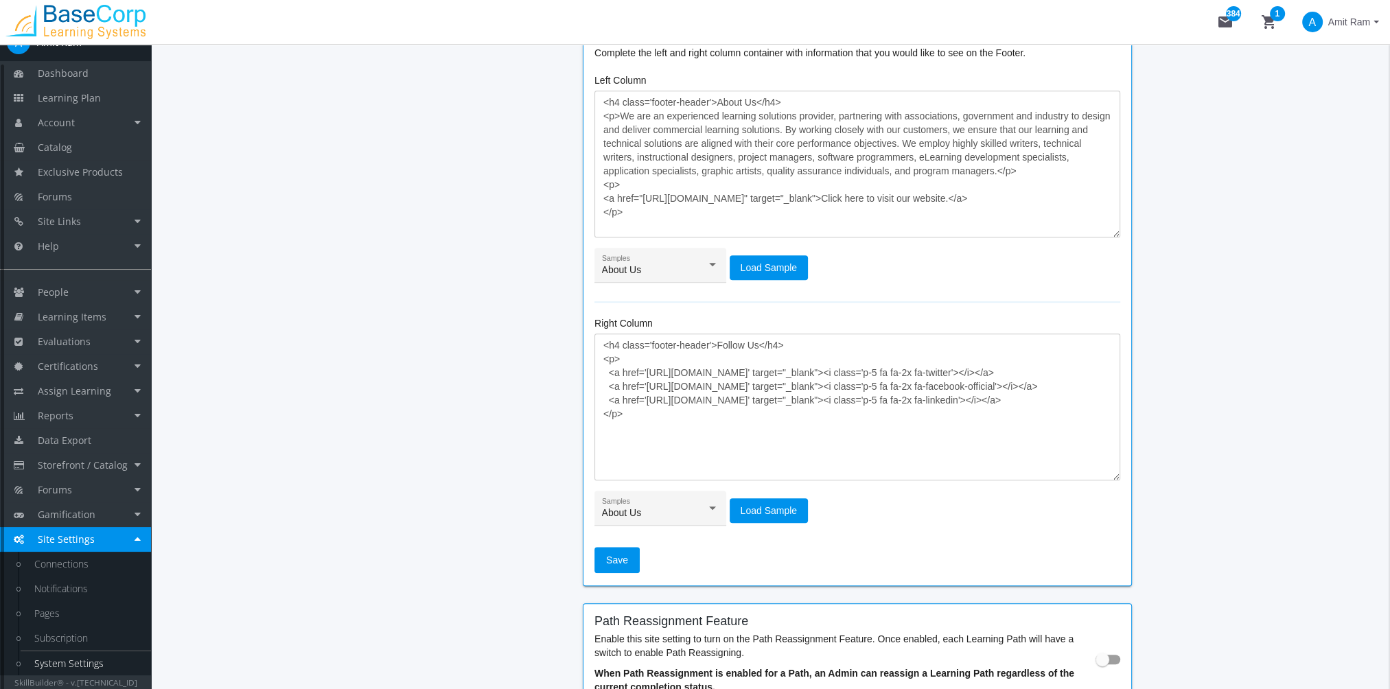
click at [102, 656] on link "System Settings" at bounding box center [86, 663] width 130 height 25
click at [99, 664] on link "System Settings" at bounding box center [86, 663] width 130 height 25
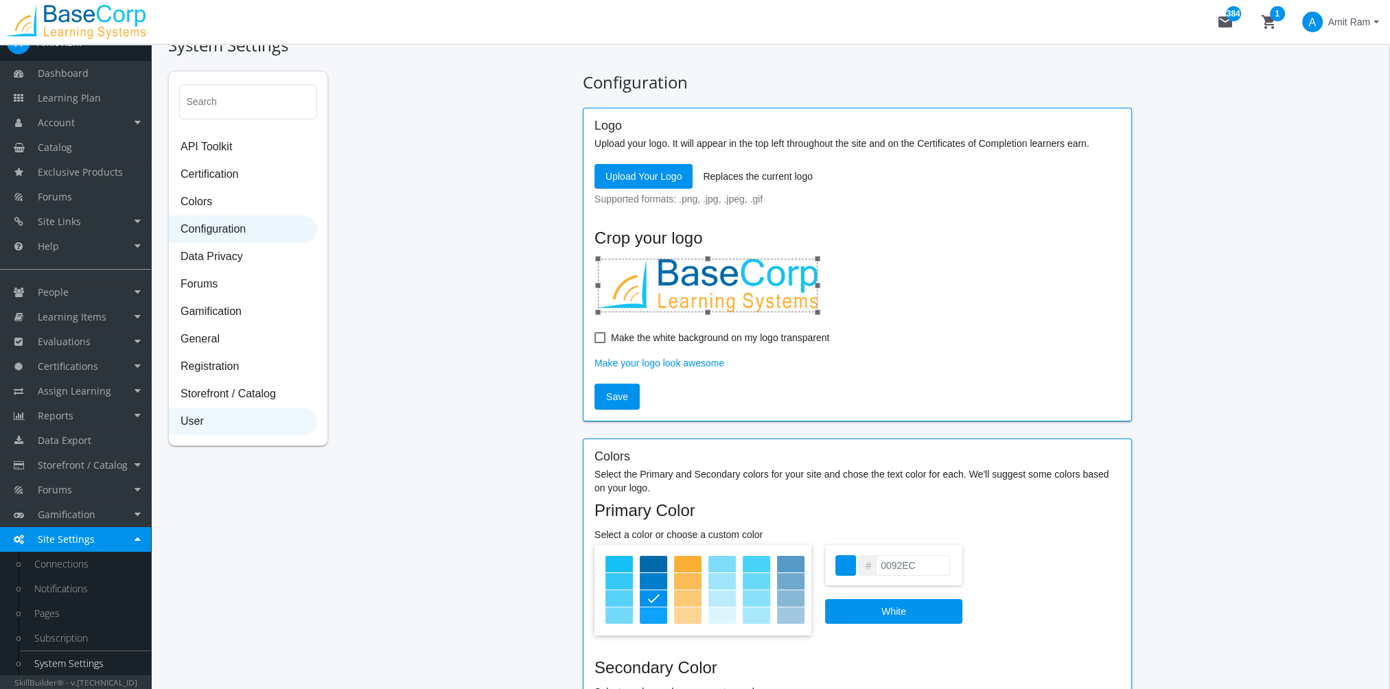
scroll to position [0, 0]
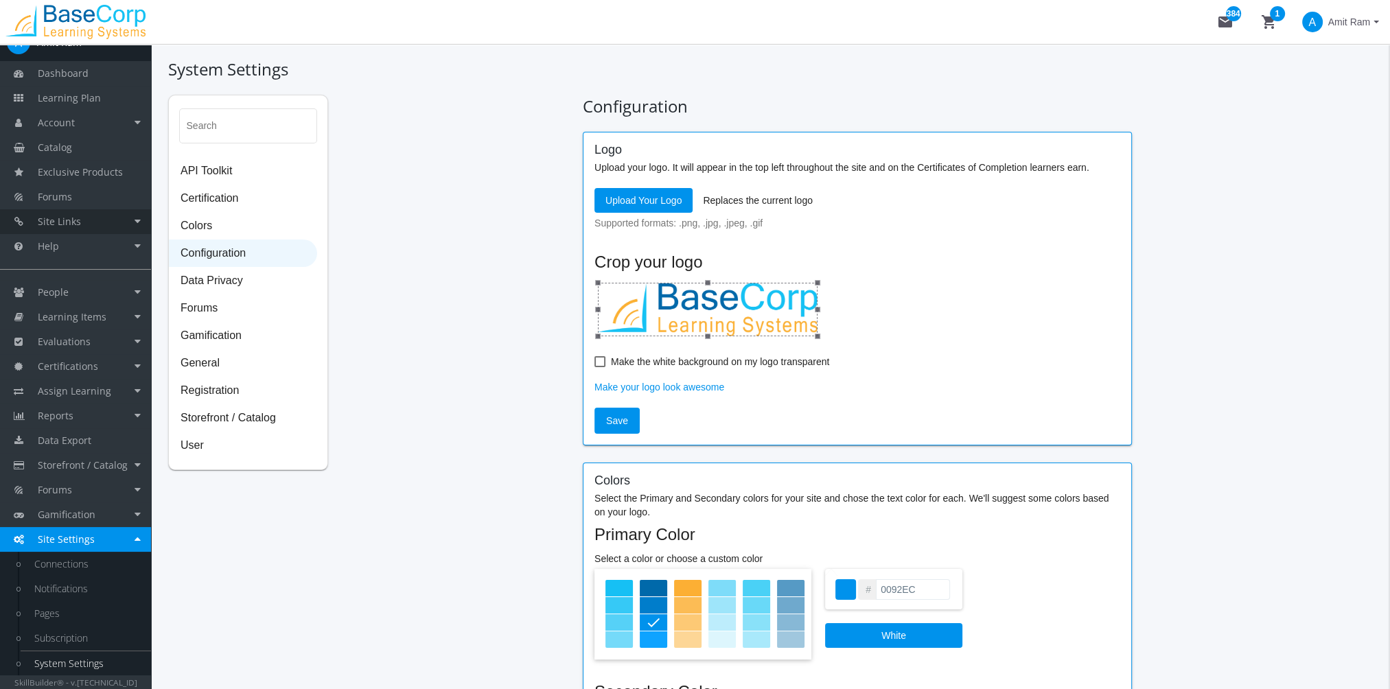
click at [96, 222] on link "Site Links" at bounding box center [75, 221] width 151 height 25
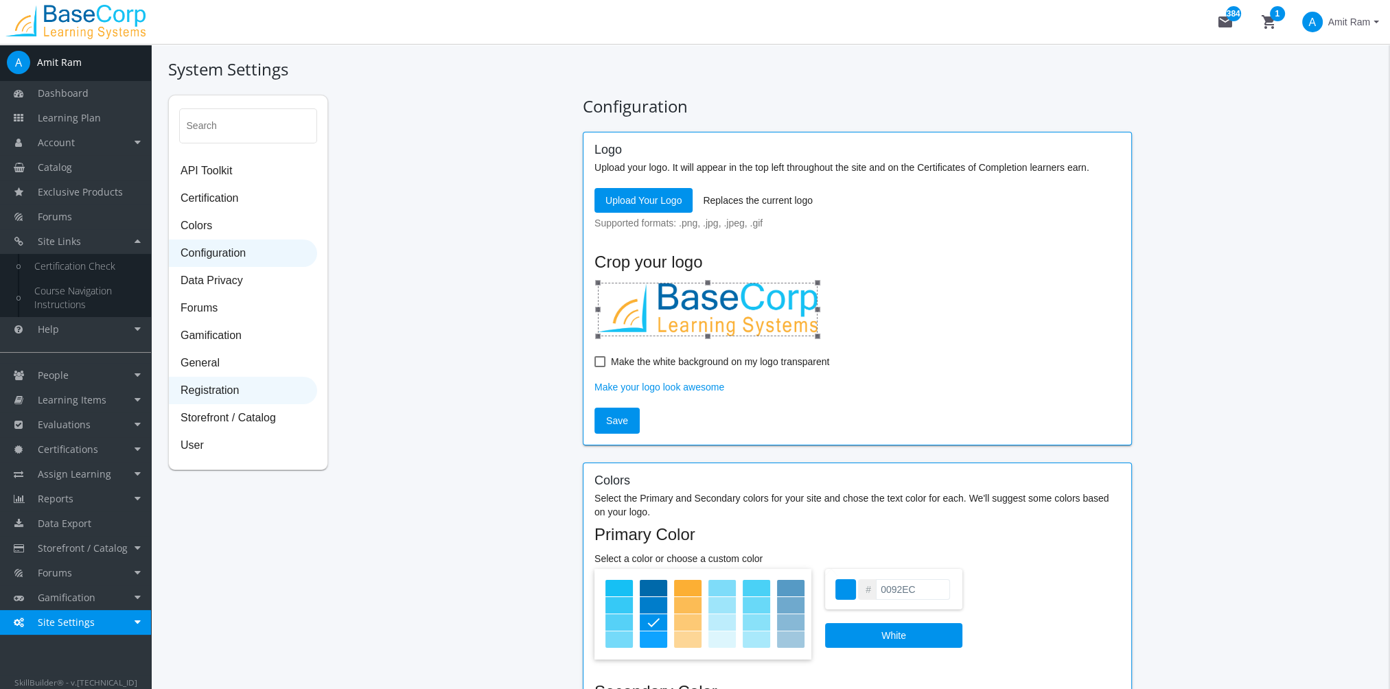
click at [231, 384] on span "Registration" at bounding box center [243, 390] width 147 height 27
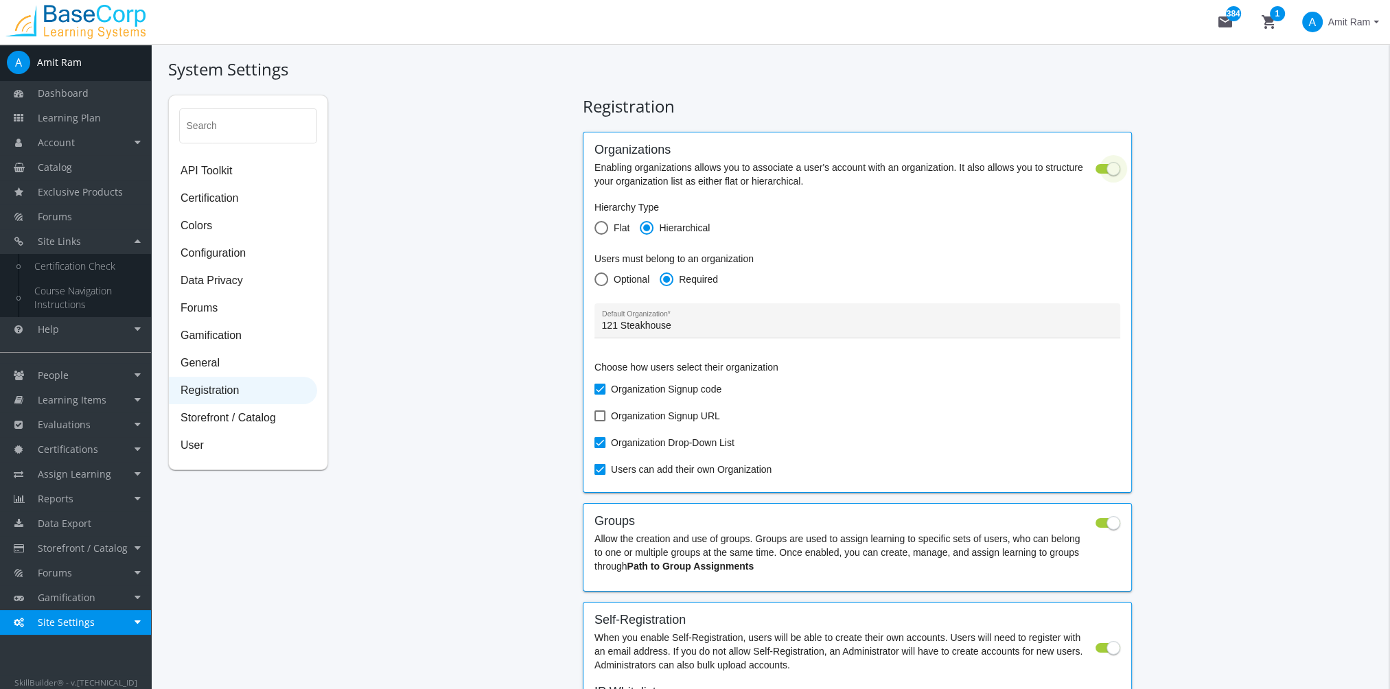
click at [1108, 174] on span at bounding box center [1113, 169] width 14 height 14
click at [1096, 174] on input "checkbox" at bounding box center [1095, 173] width 1 height 1
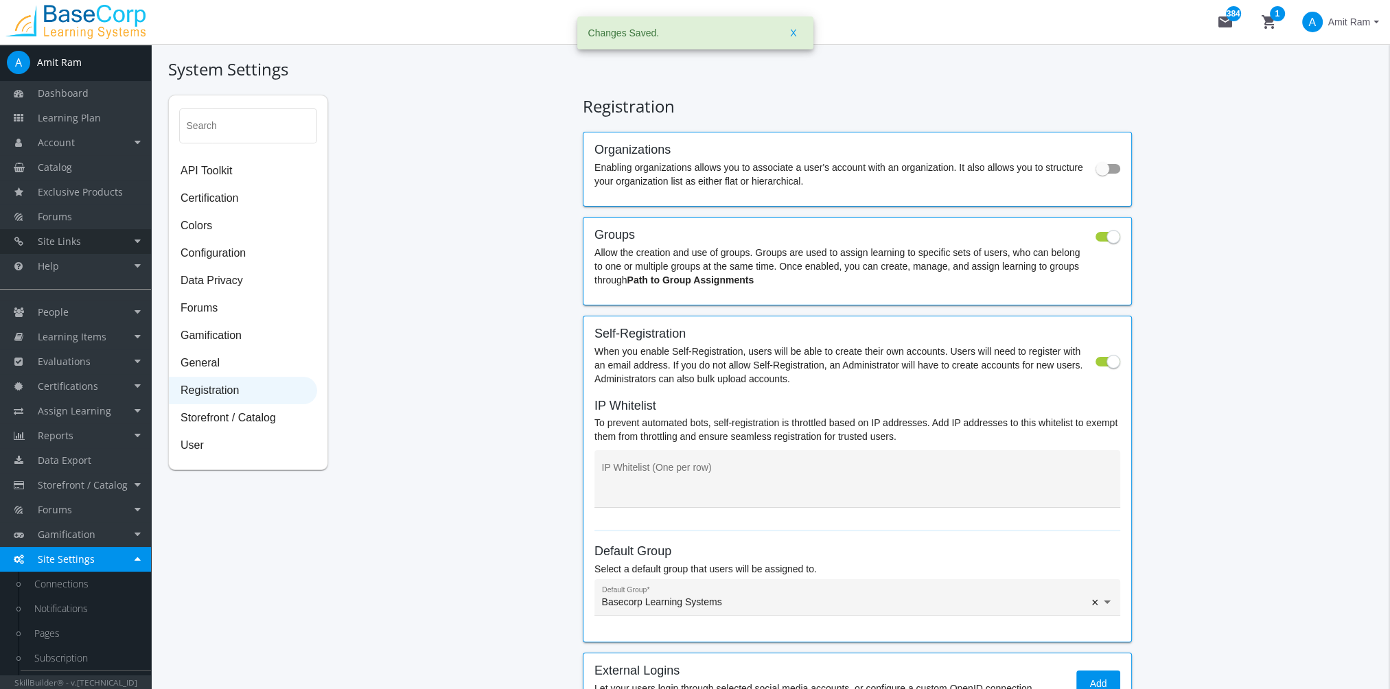
click at [101, 241] on link "Site Links" at bounding box center [75, 241] width 151 height 25
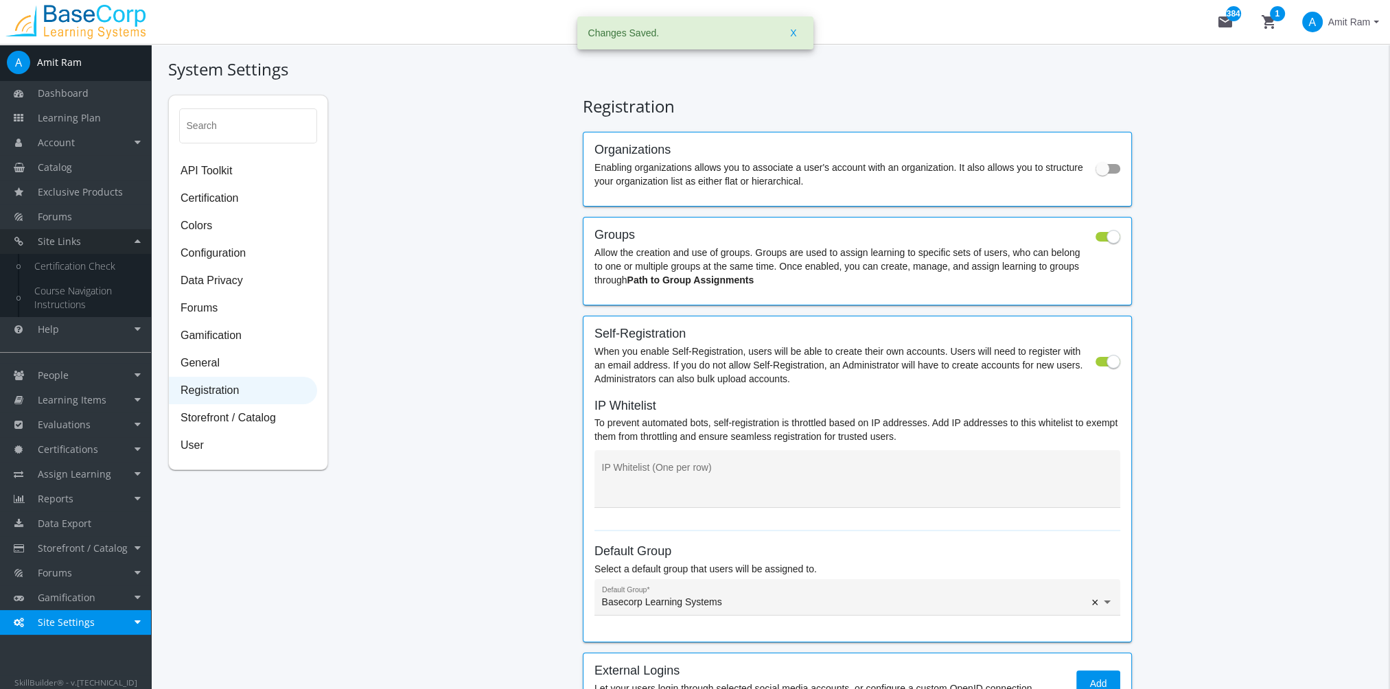
click at [101, 241] on link "Site Links" at bounding box center [75, 241] width 151 height 25
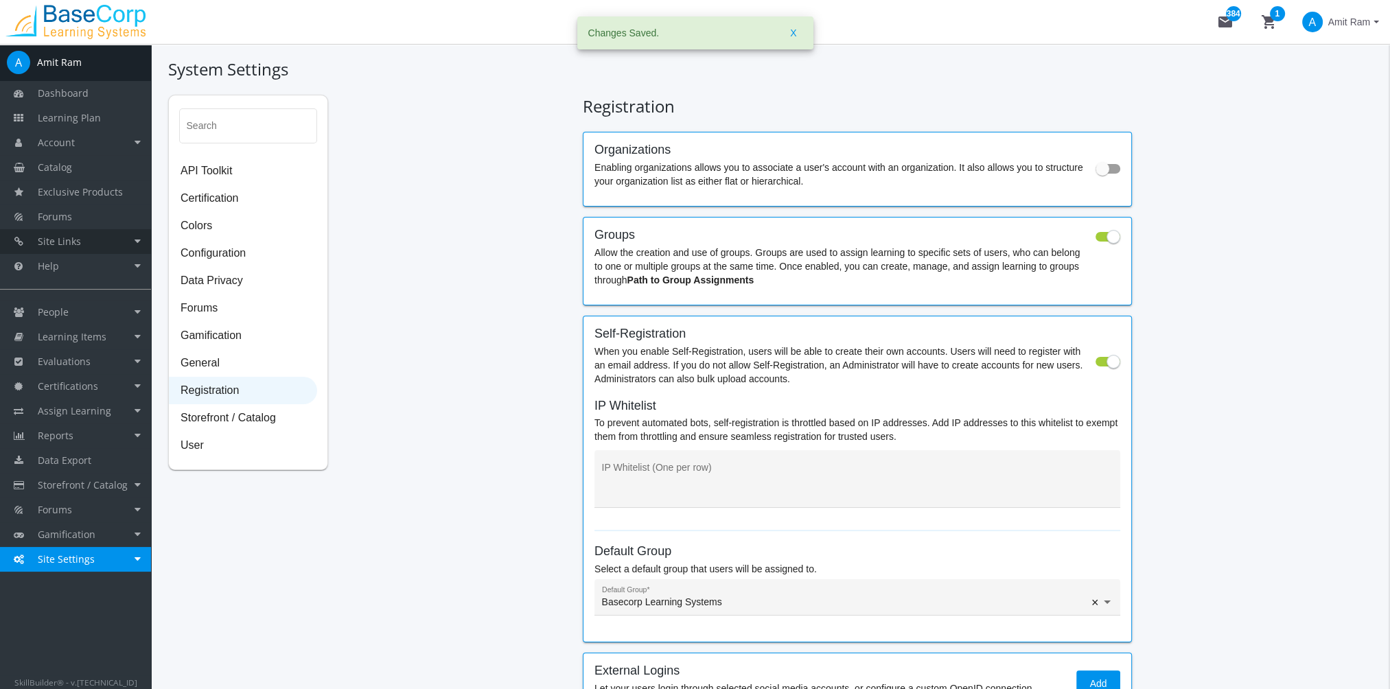
click at [101, 241] on link "Site Links" at bounding box center [75, 241] width 151 height 25
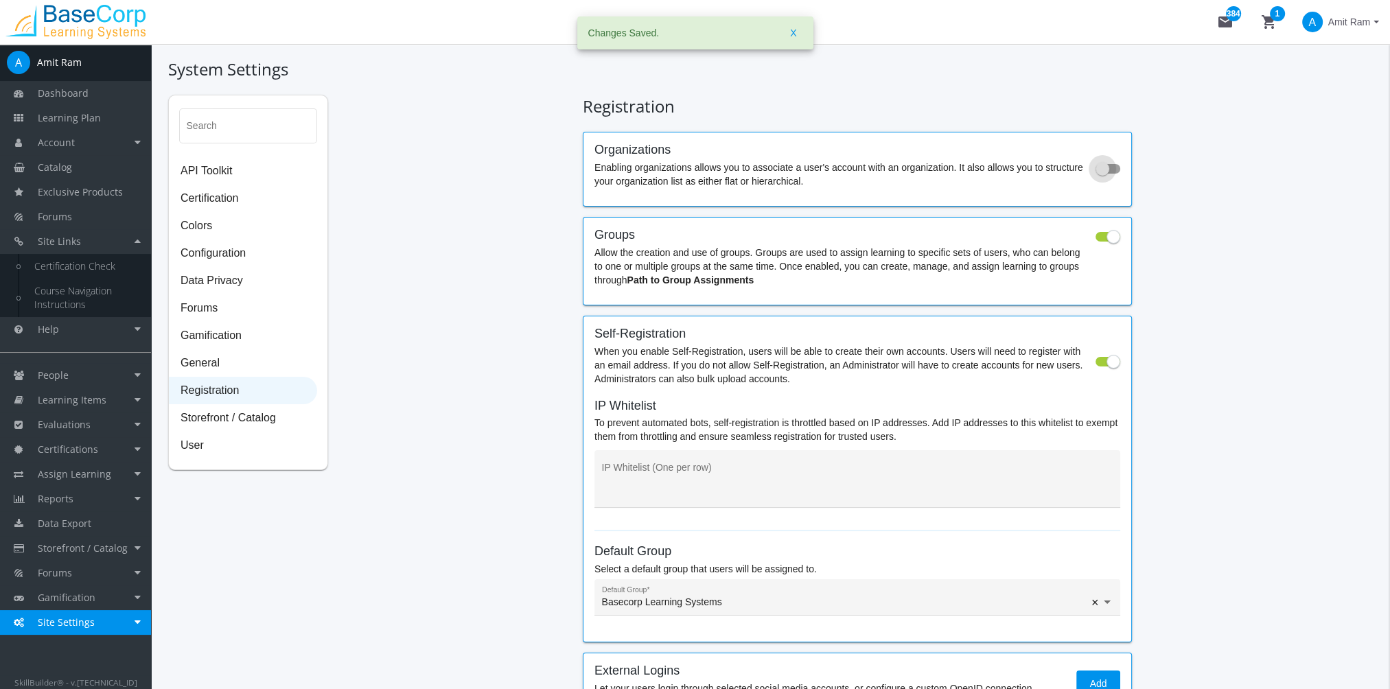
click at [1106, 171] on span at bounding box center [1102, 169] width 14 height 14
click at [1096, 173] on input "checkbox" at bounding box center [1095, 173] width 1 height 1
checkbox input "true"
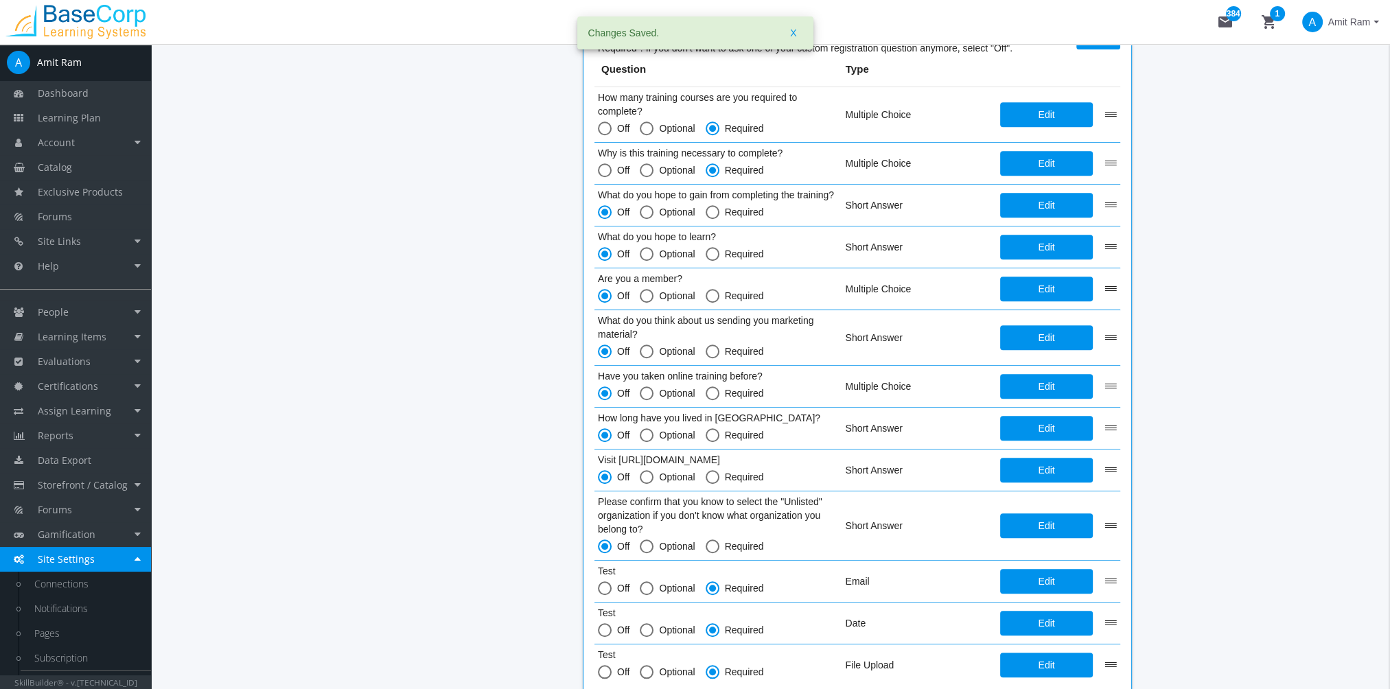
scroll to position [1525, 0]
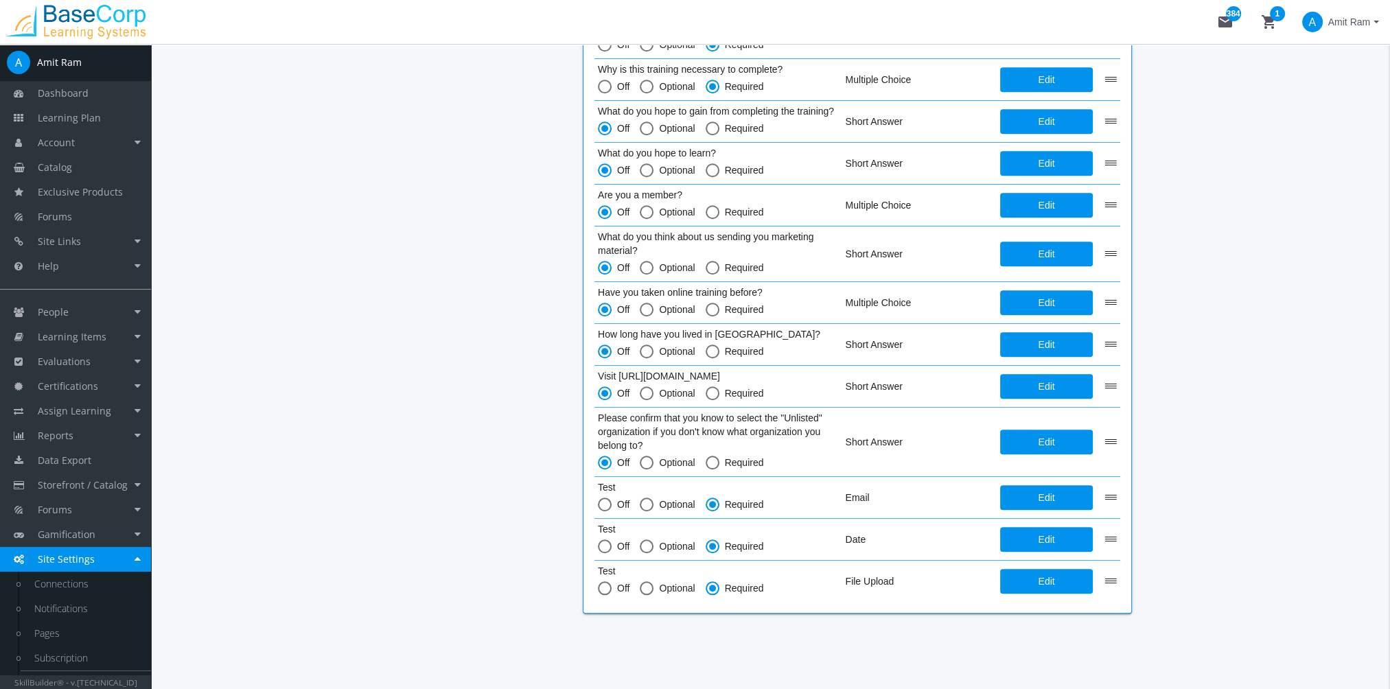
click at [1365, 23] on span "Amit Ram" at bounding box center [1349, 22] width 42 height 25
click at [1312, 117] on link "Sign Out" at bounding box center [1322, 122] width 124 height 15
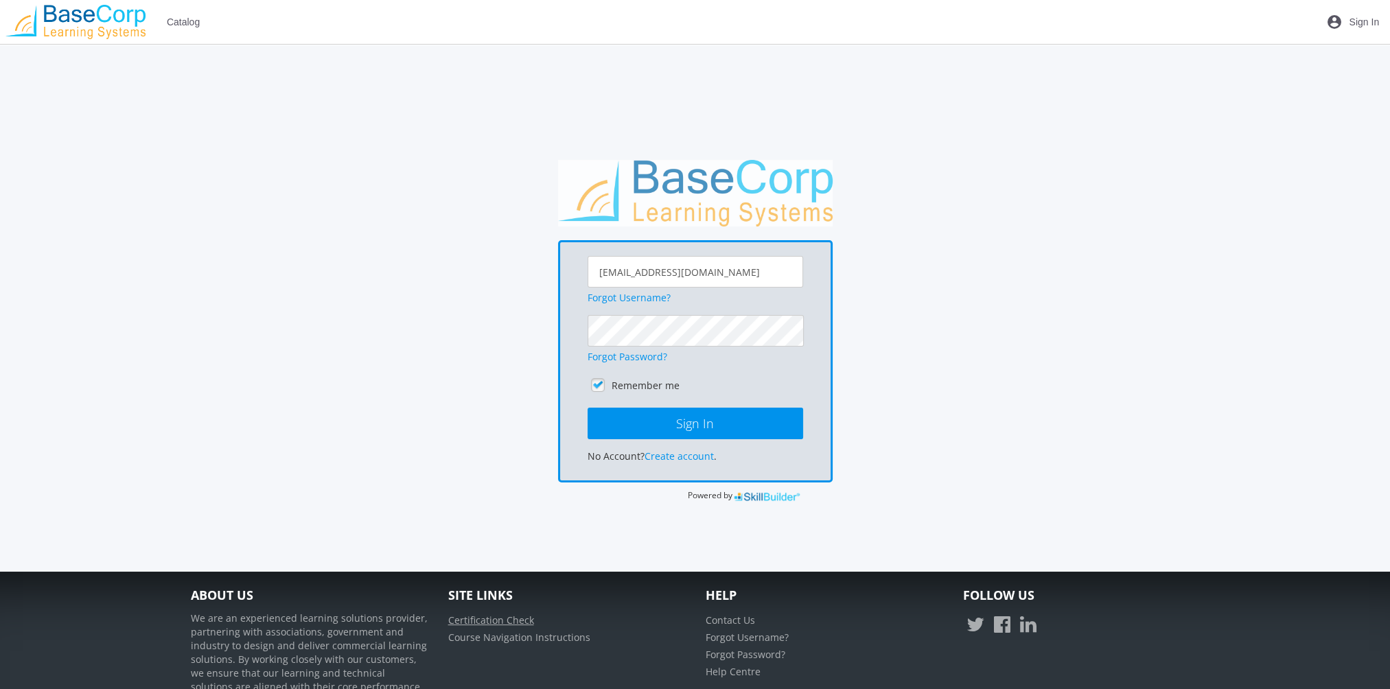
click at [512, 614] on link "Certification Check" at bounding box center [491, 620] width 86 height 13
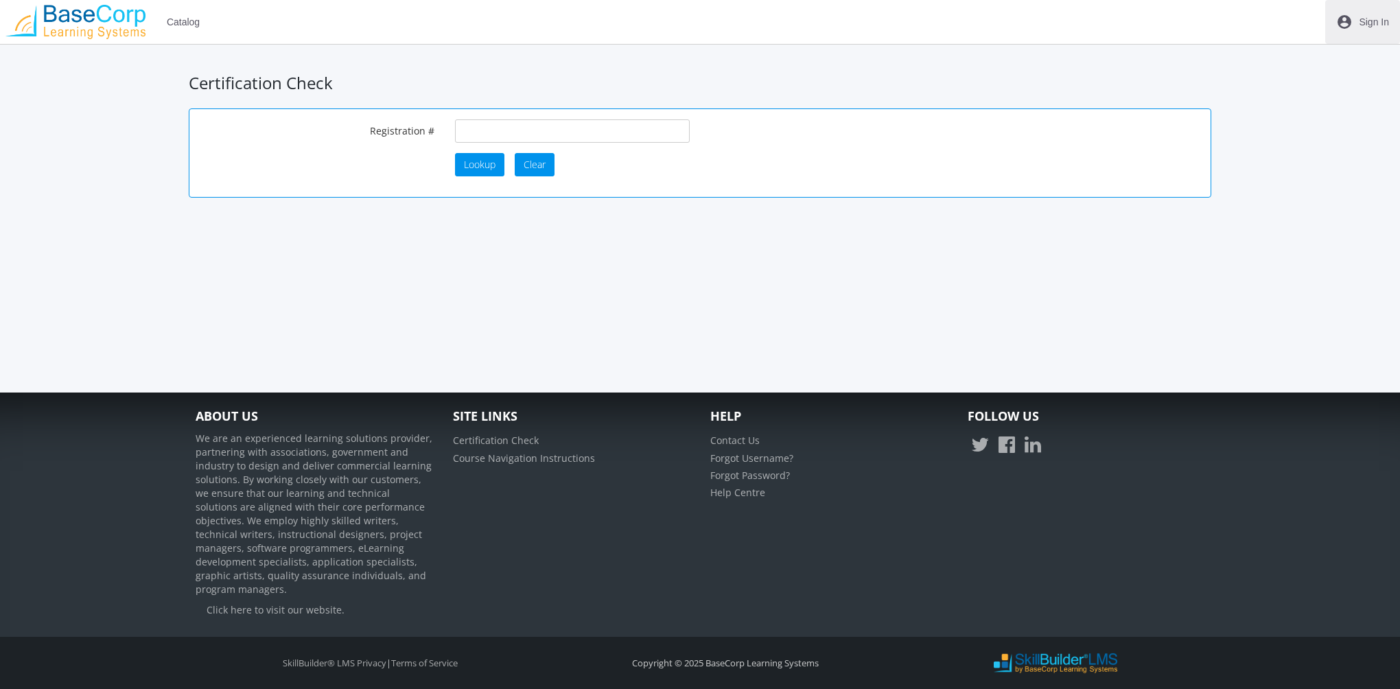
click at [1375, 23] on span "Sign In" at bounding box center [1374, 22] width 30 height 25
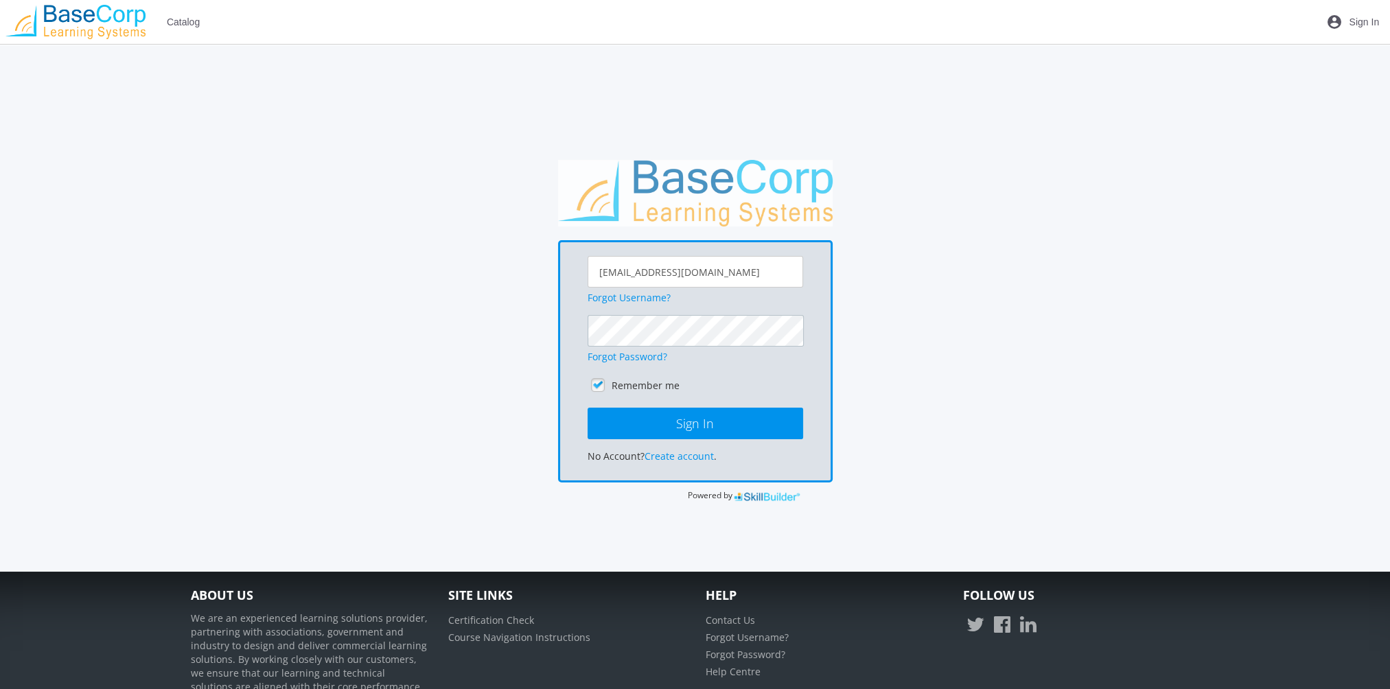
click at [587, 408] on button "Sign In" at bounding box center [694, 424] width 215 height 32
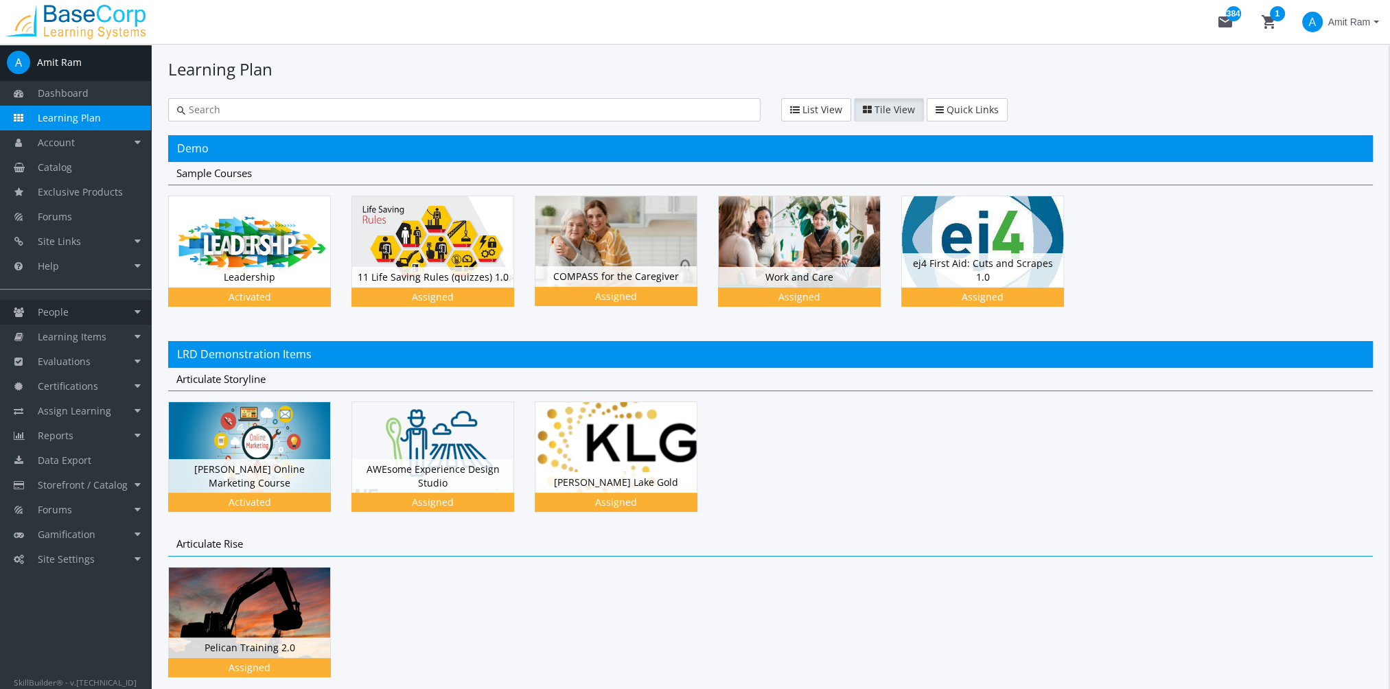
click at [79, 305] on link "People" at bounding box center [75, 312] width 151 height 25
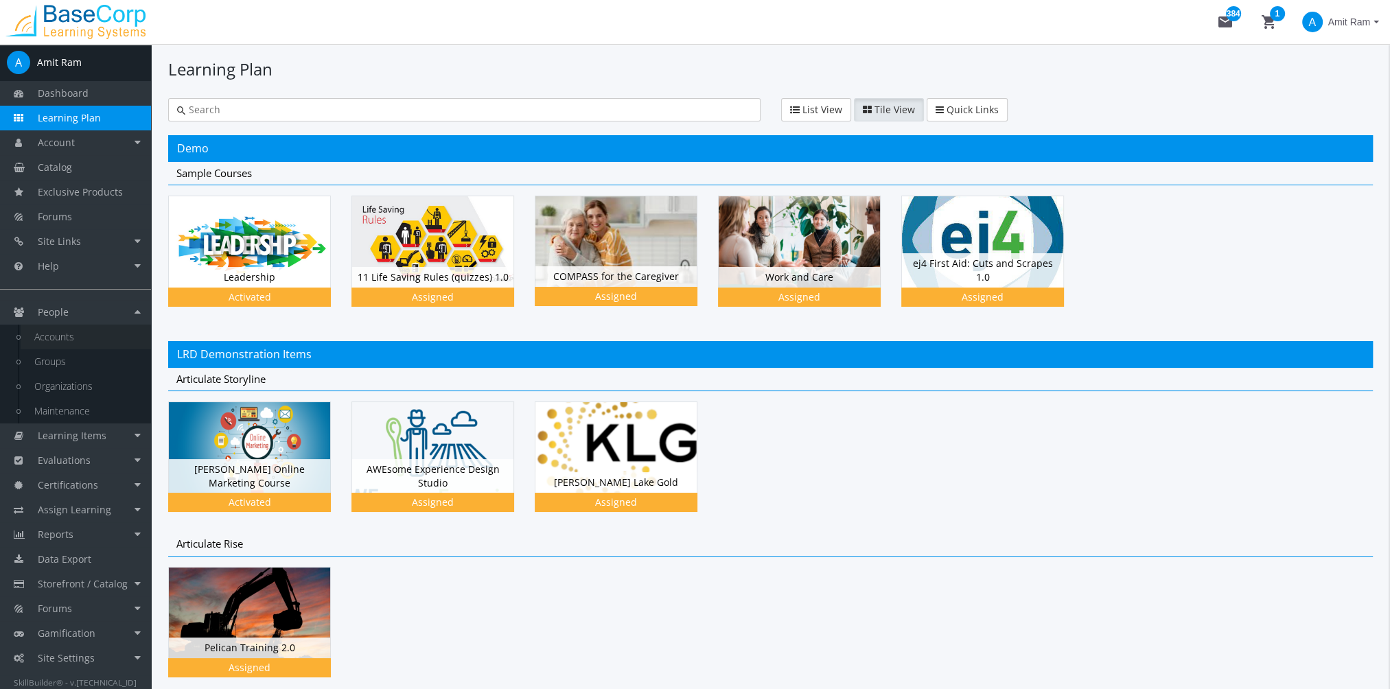
click at [78, 336] on link "Accounts" at bounding box center [86, 337] width 130 height 25
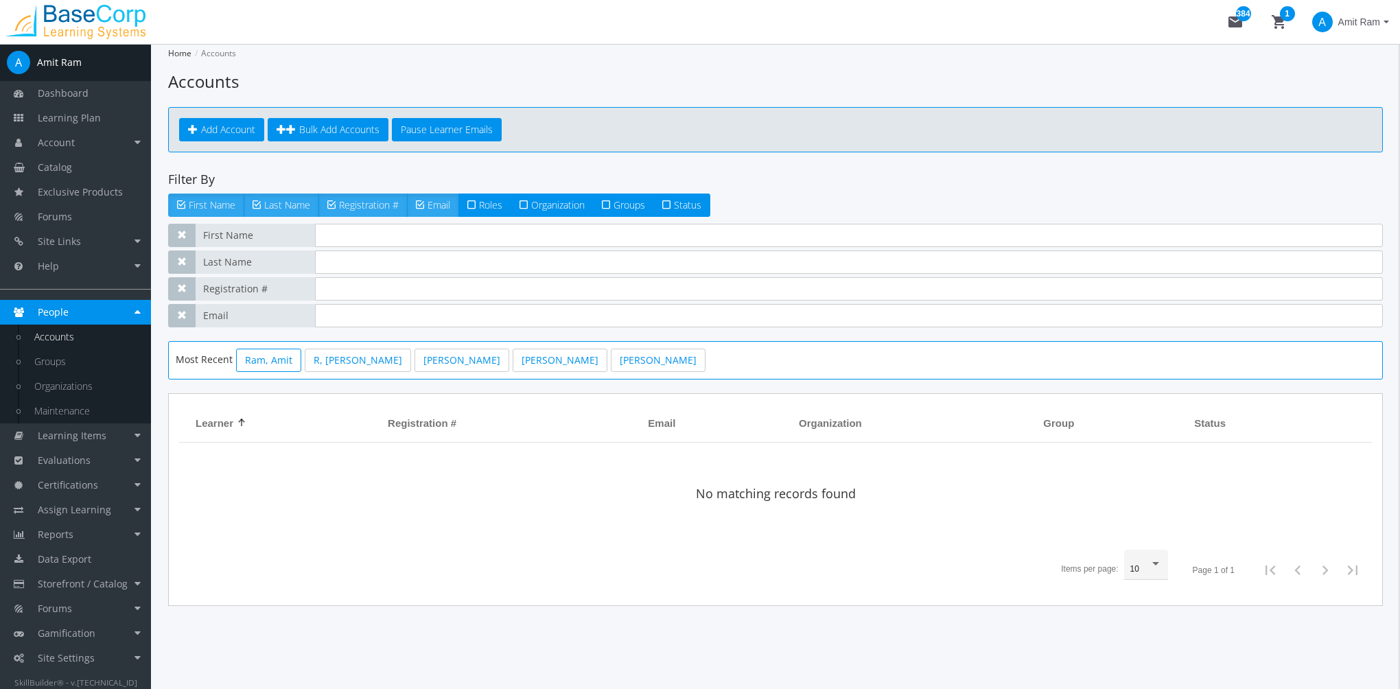
click at [264, 355] on link "Ram, Amit" at bounding box center [268, 360] width 65 height 23
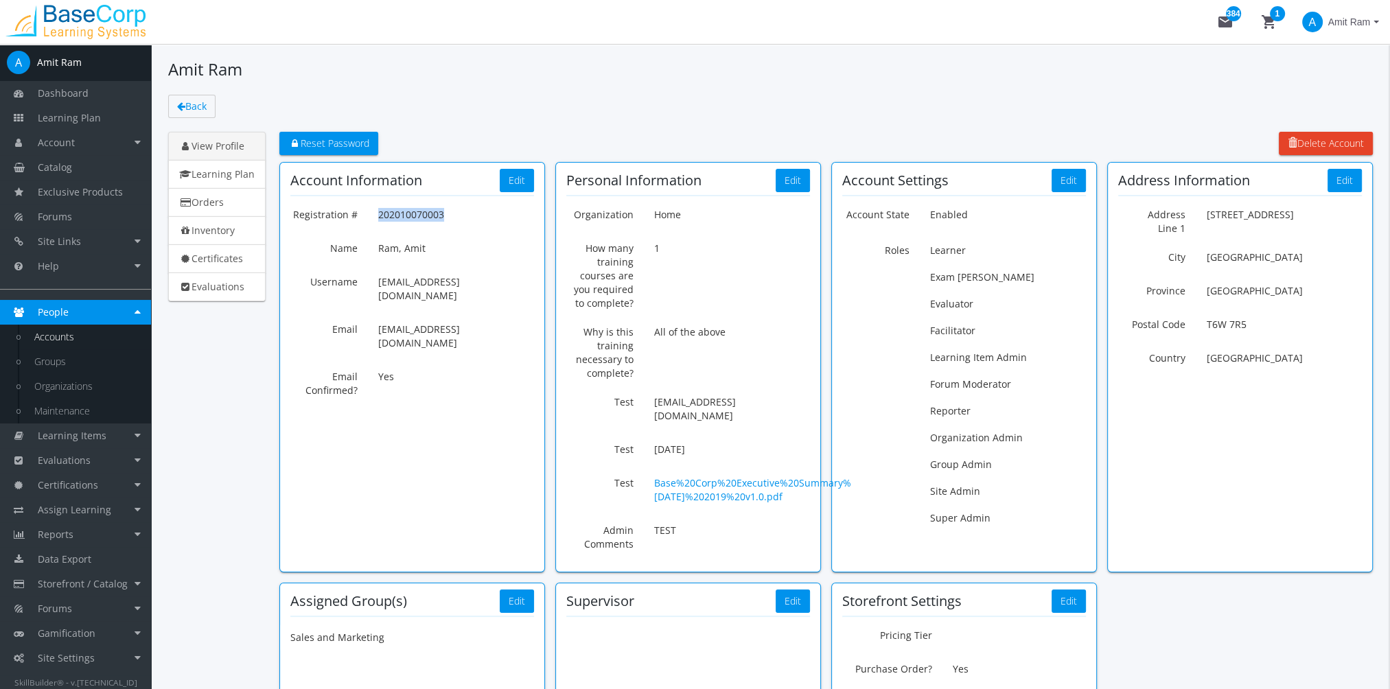
drag, startPoint x: 423, startPoint y: 215, endPoint x: 365, endPoint y: 214, distance: 58.3
click at [365, 214] on div "Registration # 202010070003" at bounding box center [412, 214] width 264 height 23
copy div "Registration # 202010070003"
click at [1366, 21] on span "Amit Ram" at bounding box center [1349, 22] width 42 height 25
click at [1333, 115] on link "Sign Out" at bounding box center [1322, 122] width 124 height 15
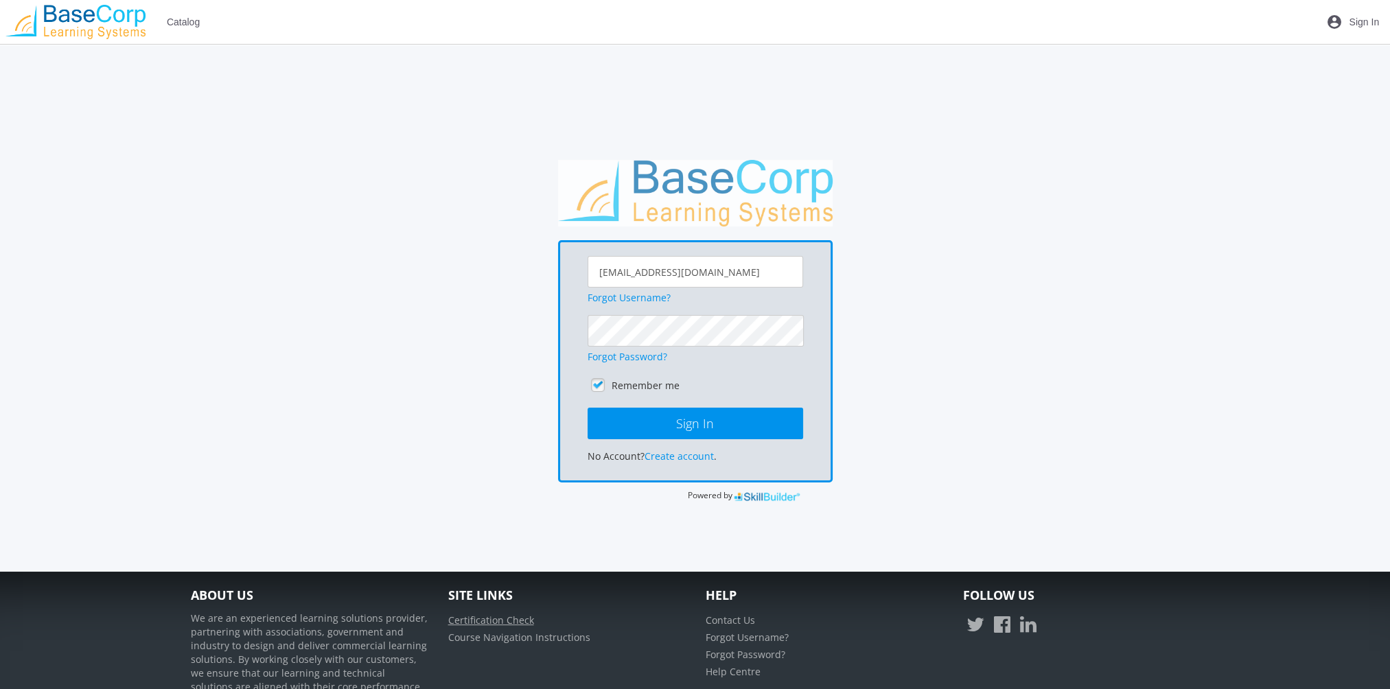
drag, startPoint x: 519, startPoint y: 622, endPoint x: 563, endPoint y: 576, distance: 64.1
click at [520, 622] on link "Certification Check" at bounding box center [491, 620] width 86 height 13
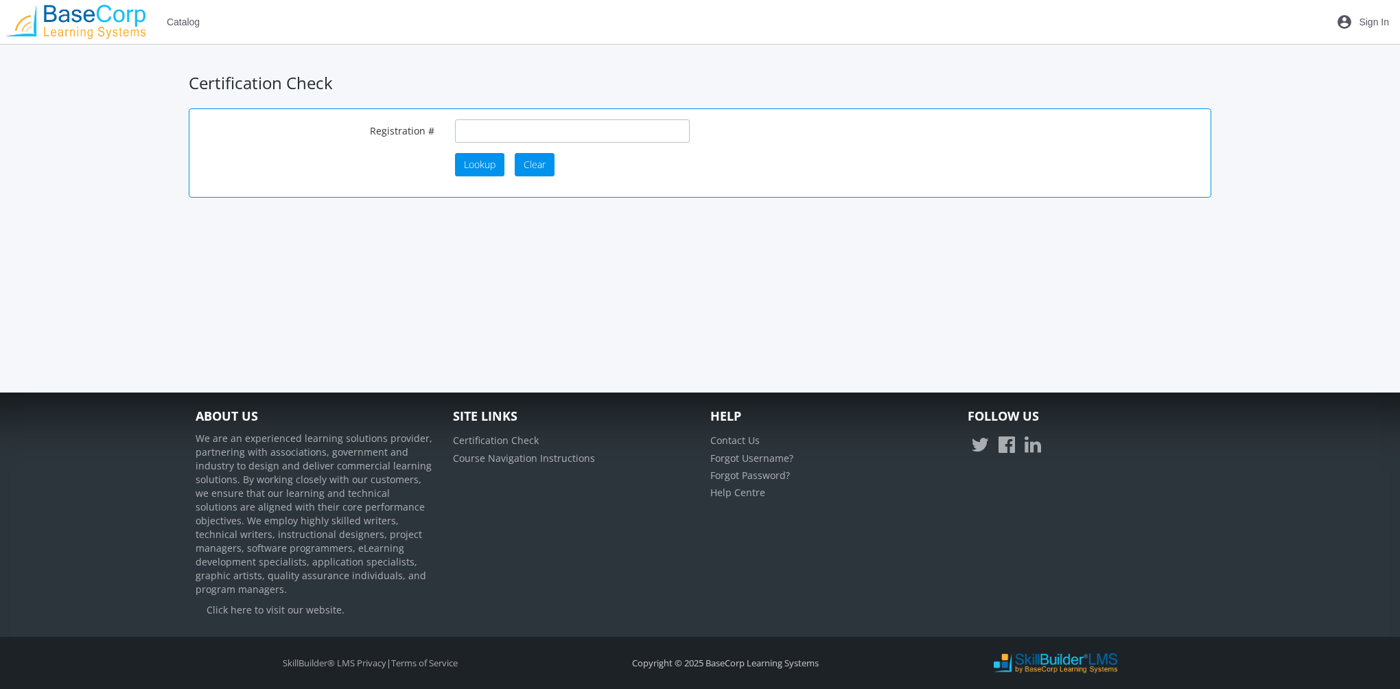
click at [583, 133] on input "text" at bounding box center [572, 130] width 235 height 23
paste input "20201007000"
click at [481, 163] on span "Lookup" at bounding box center [480, 164] width 32 height 13
click at [479, 161] on span "Lookup" at bounding box center [480, 164] width 32 height 13
drag, startPoint x: 555, startPoint y: 137, endPoint x: 305, endPoint y: 106, distance: 252.4
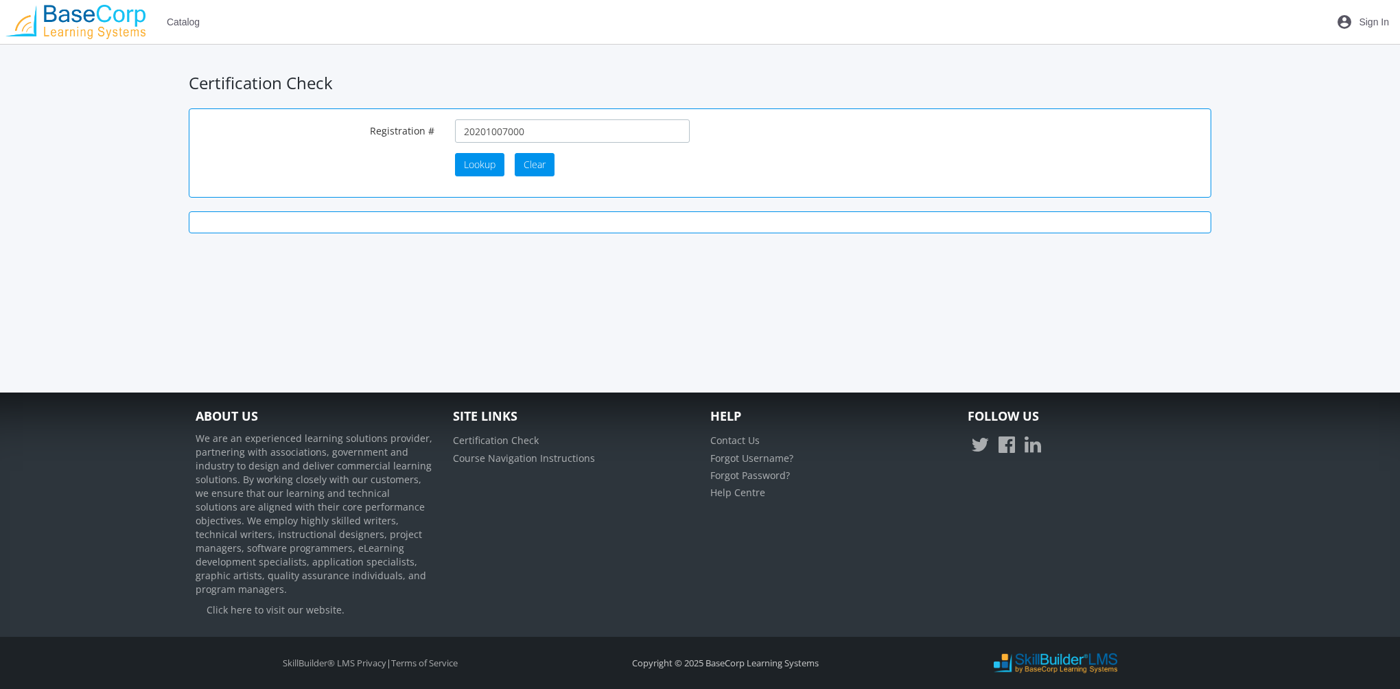
click at [305, 106] on app-certification-check "Certification Check Registration # 20201007000 Lookup Clear" at bounding box center [700, 146] width 1023 height 176
click at [466, 137] on input "20201007000" at bounding box center [572, 130] width 235 height 23
click at [598, 136] on input "20201007000" at bounding box center [572, 130] width 235 height 23
type input "202010070003"
click at [477, 167] on span "Lookup" at bounding box center [480, 164] width 32 height 13
